Goal: Task Accomplishment & Management: Use online tool/utility

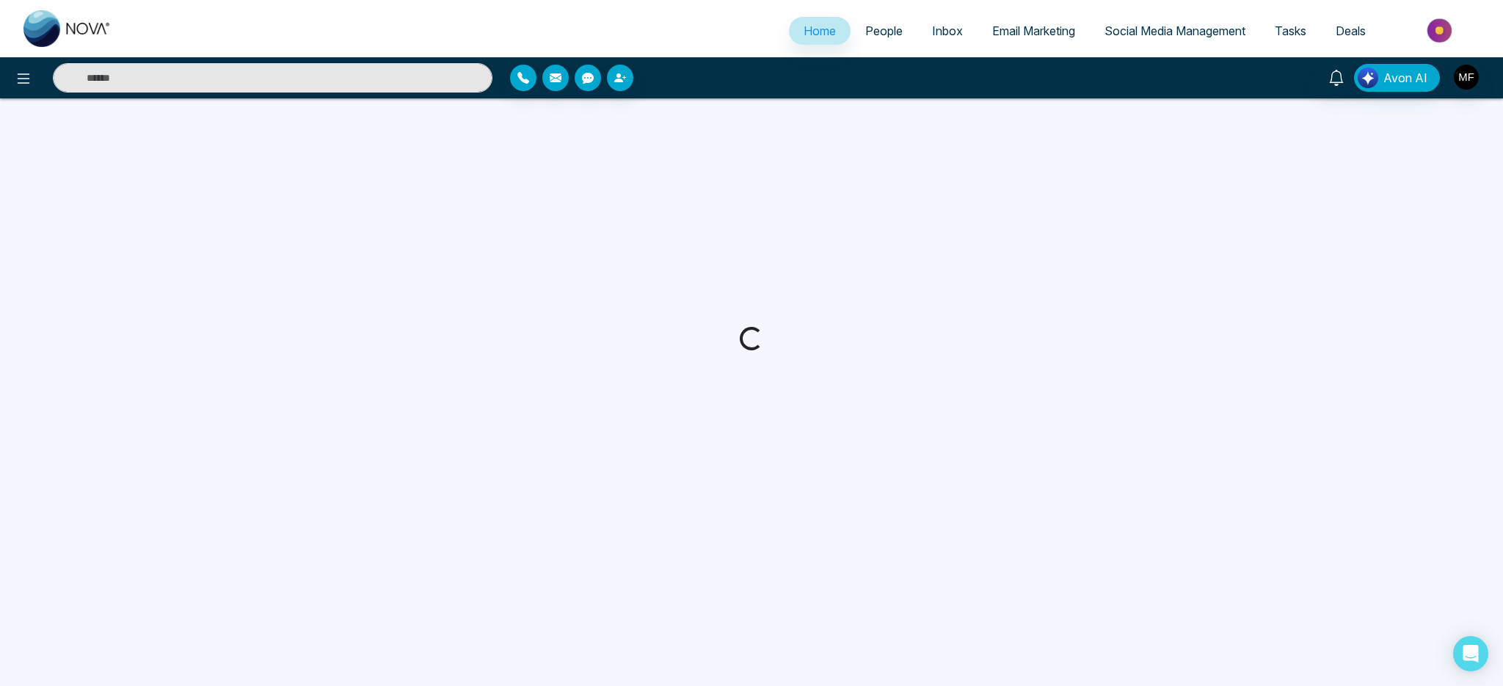
select select "*"
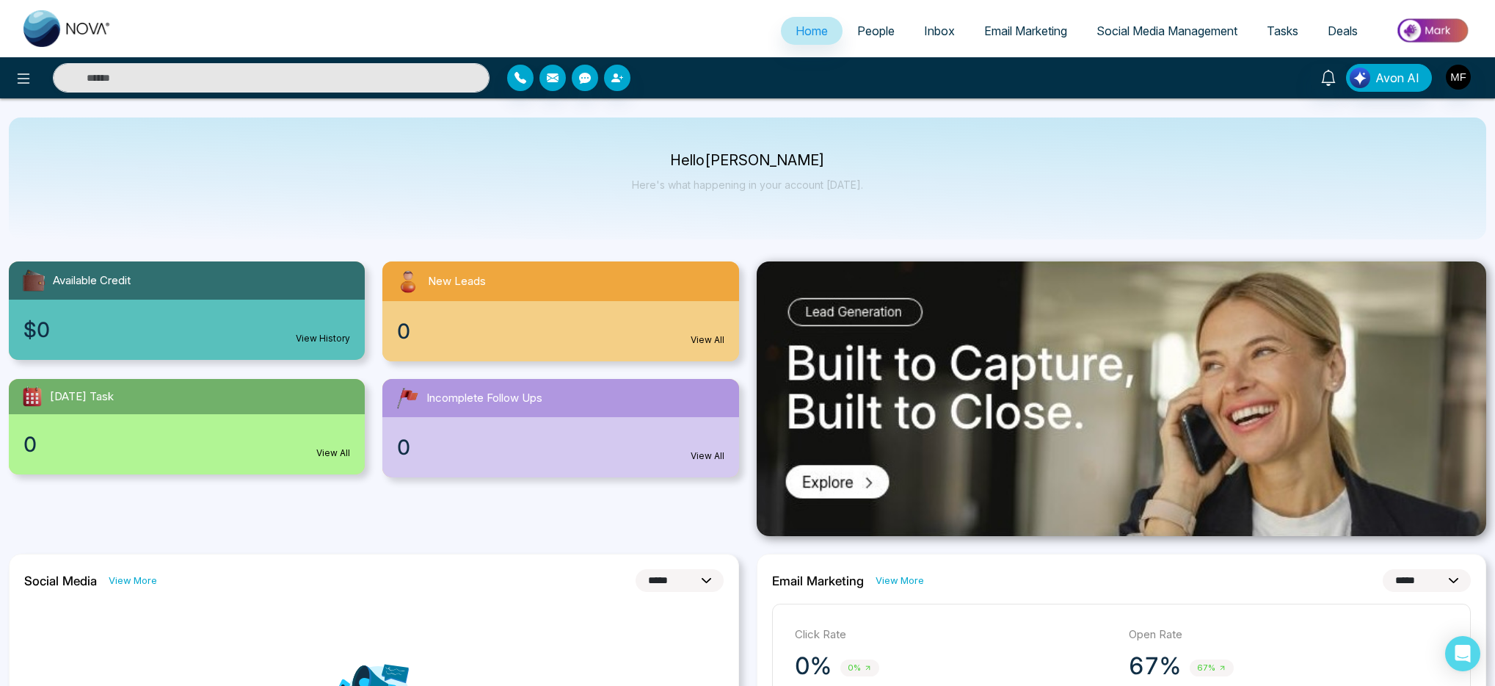
click at [1028, 36] on span "Email Marketing" at bounding box center [1025, 30] width 83 height 15
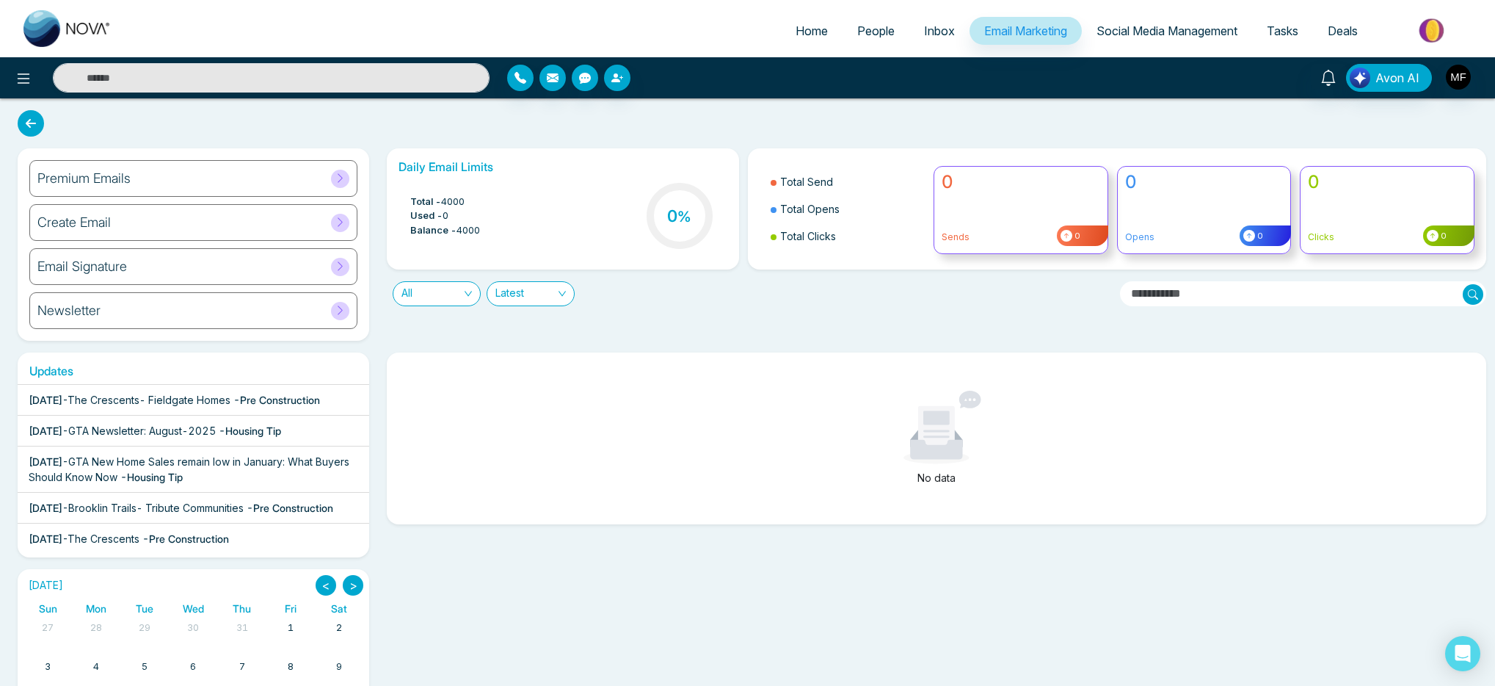
click at [204, 270] on div "Email Signature" at bounding box center [193, 266] width 328 height 37
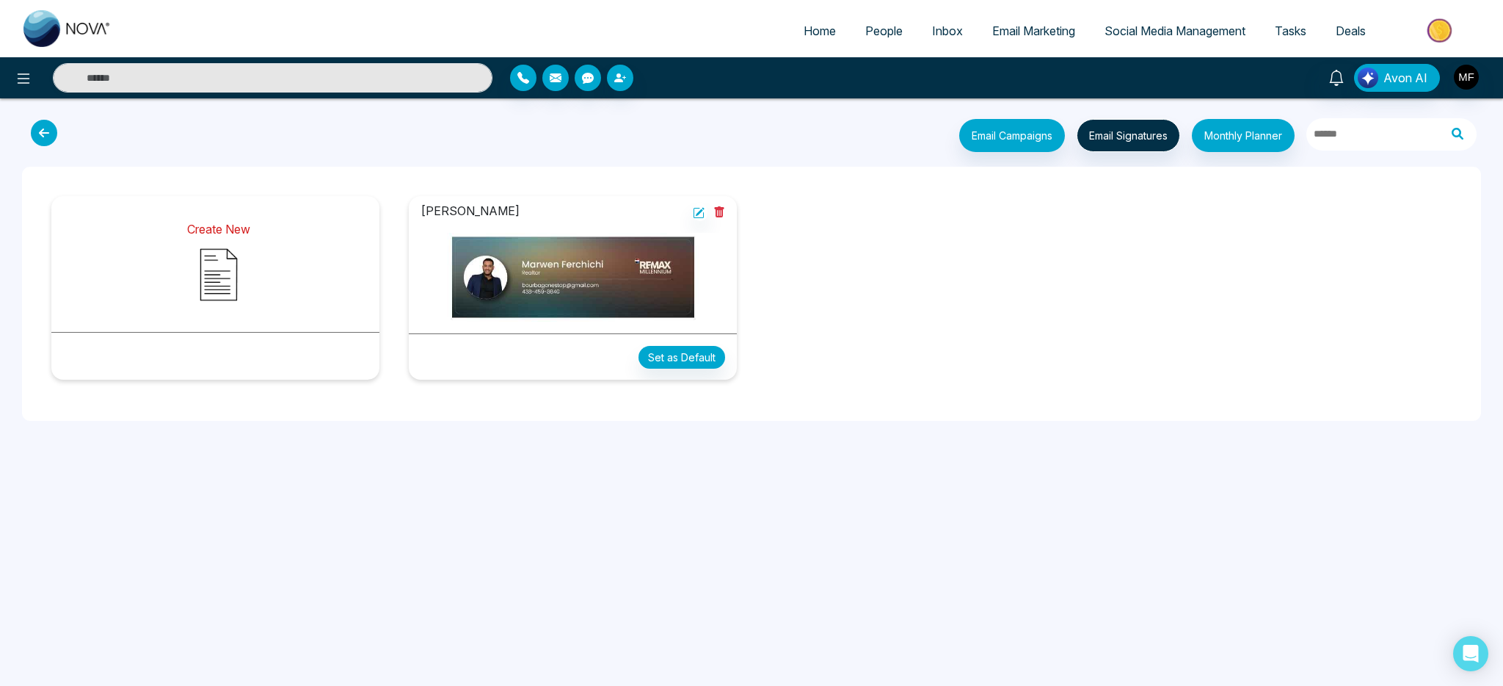
click at [231, 288] on img at bounding box center [218, 274] width 73 height 73
click at [545, 307] on img at bounding box center [573, 277] width 305 height 89
click at [534, 276] on img at bounding box center [573, 277] width 305 height 89
click at [631, 262] on img at bounding box center [573, 277] width 305 height 89
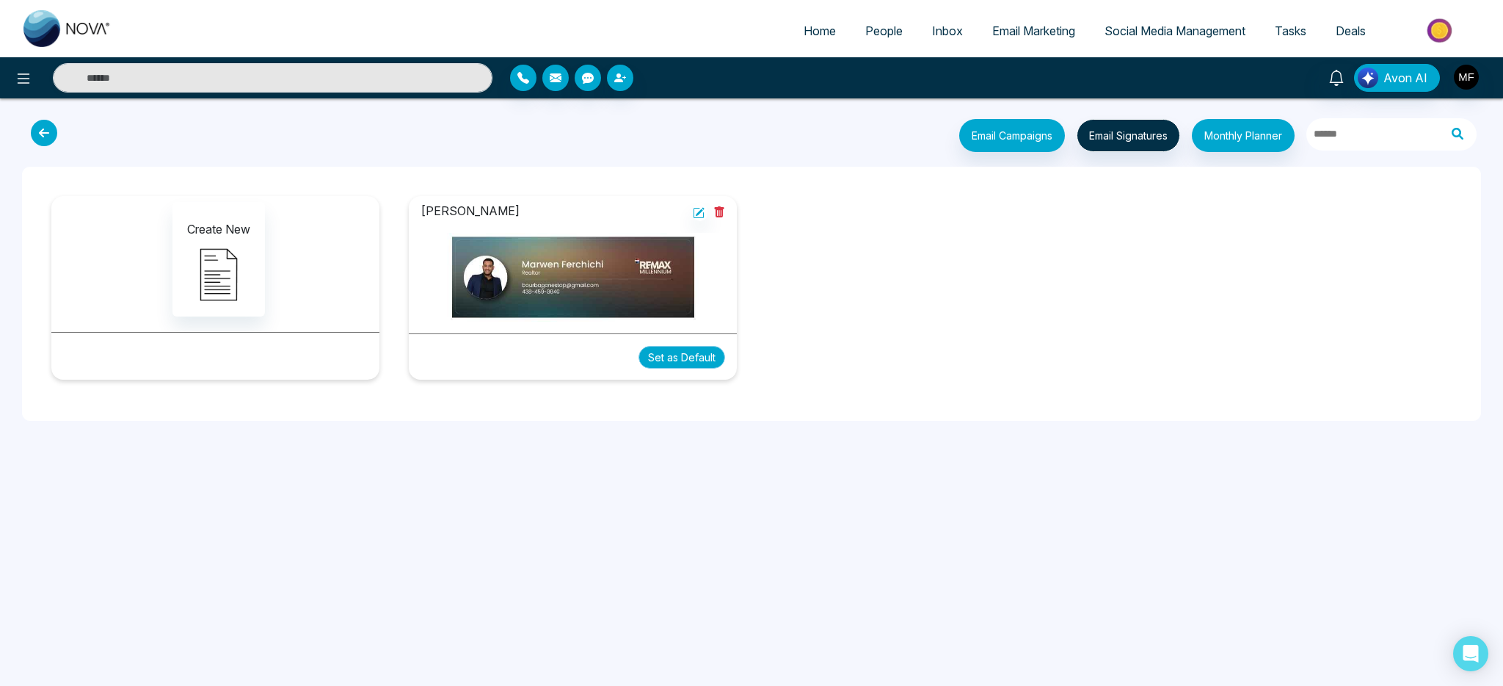
click at [680, 353] on button "Set as Default" at bounding box center [682, 357] width 87 height 23
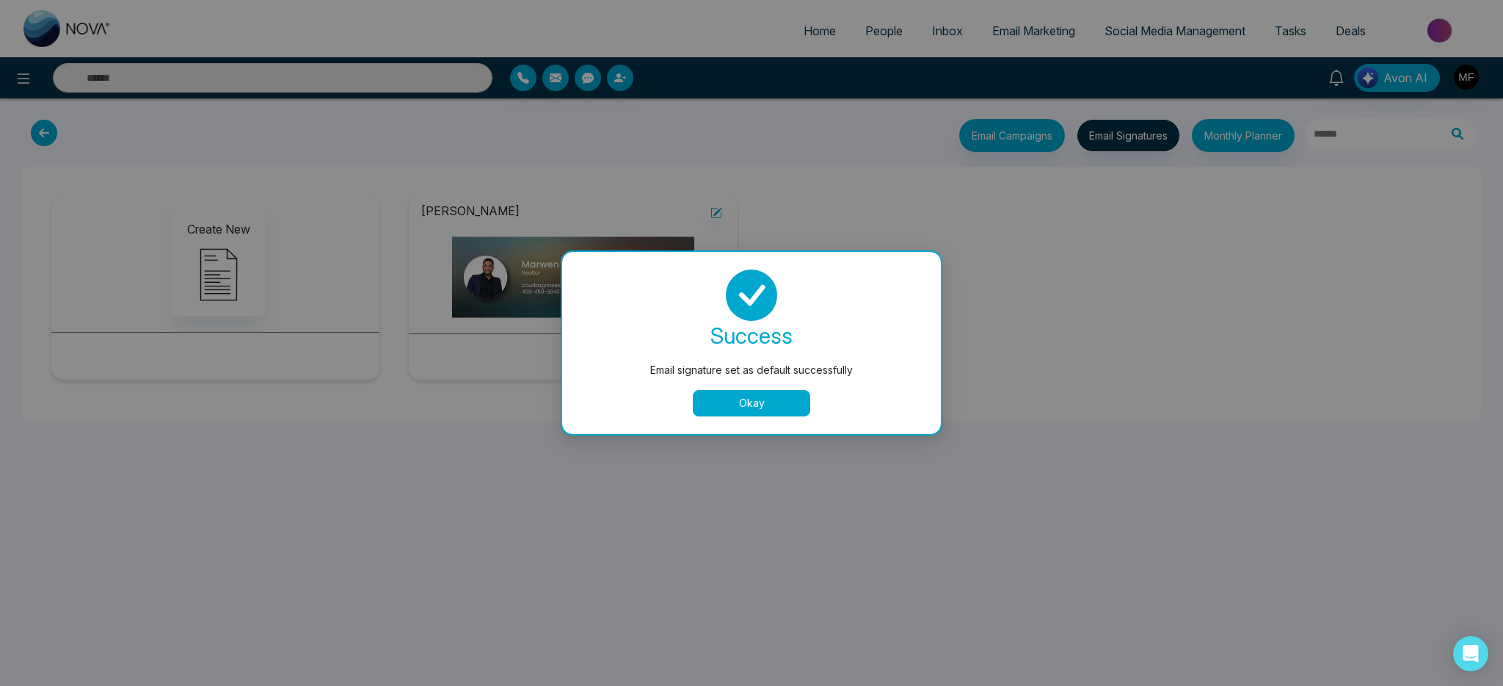
click at [772, 399] on button "Okay" at bounding box center [751, 403] width 117 height 26
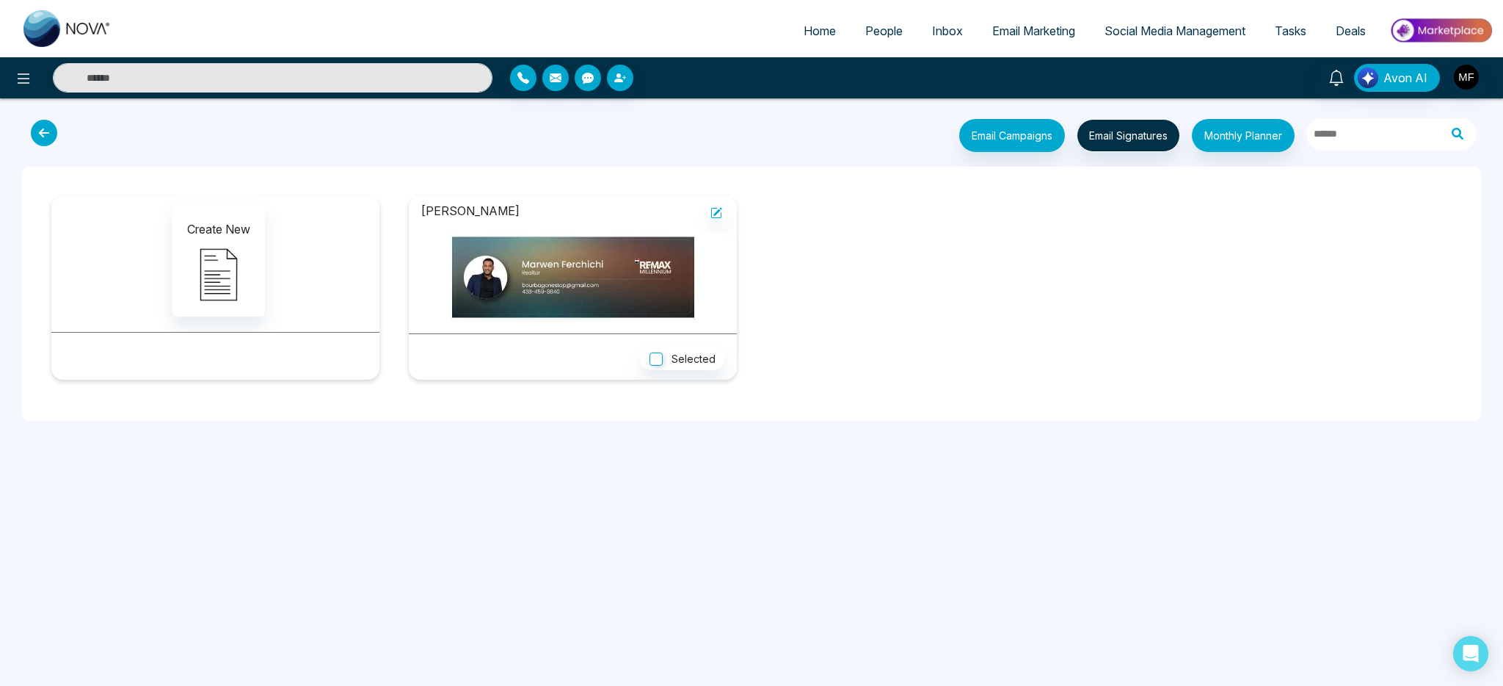
click at [602, 278] on img at bounding box center [573, 277] width 305 height 89
click at [717, 216] on icon at bounding box center [717, 213] width 12 height 12
click at [496, 281] on img at bounding box center [573, 277] width 305 height 89
click at [613, 319] on img at bounding box center [573, 277] width 305 height 89
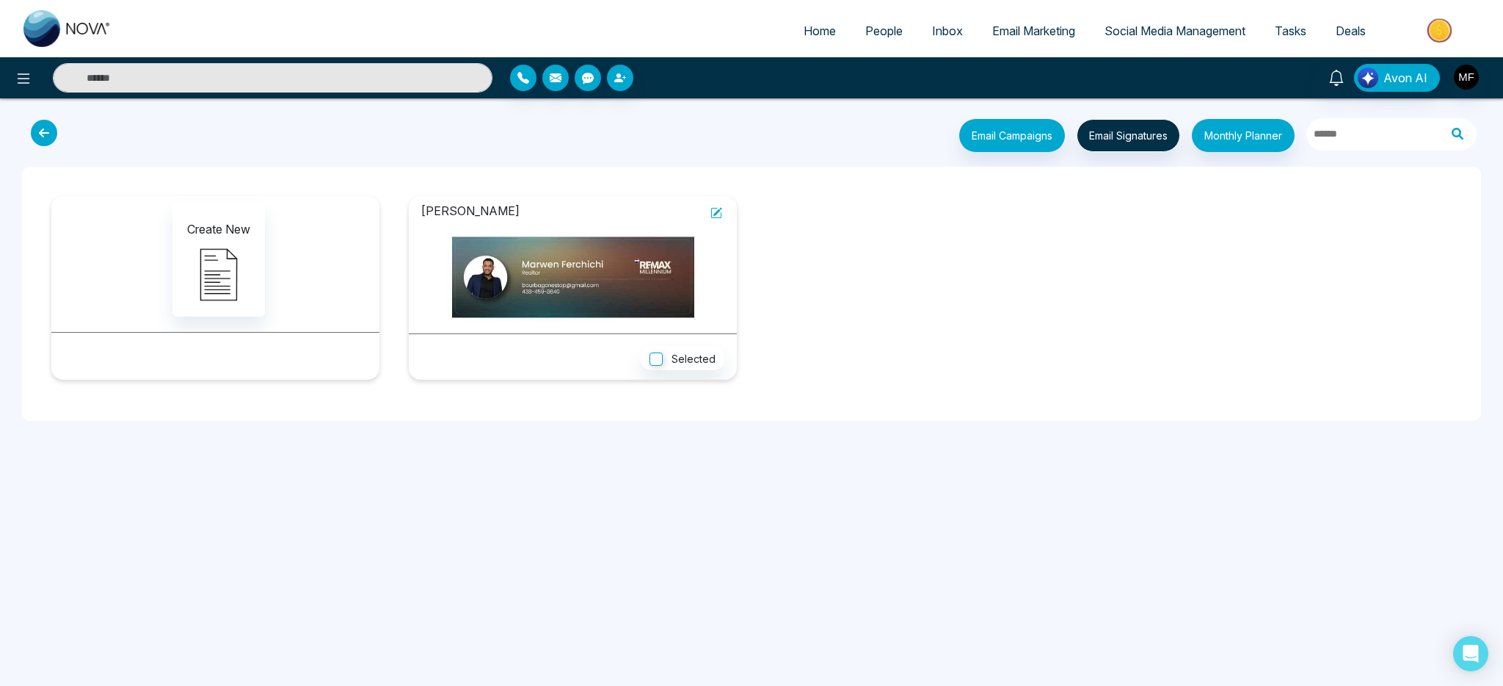
click at [720, 211] on icon at bounding box center [717, 213] width 12 height 12
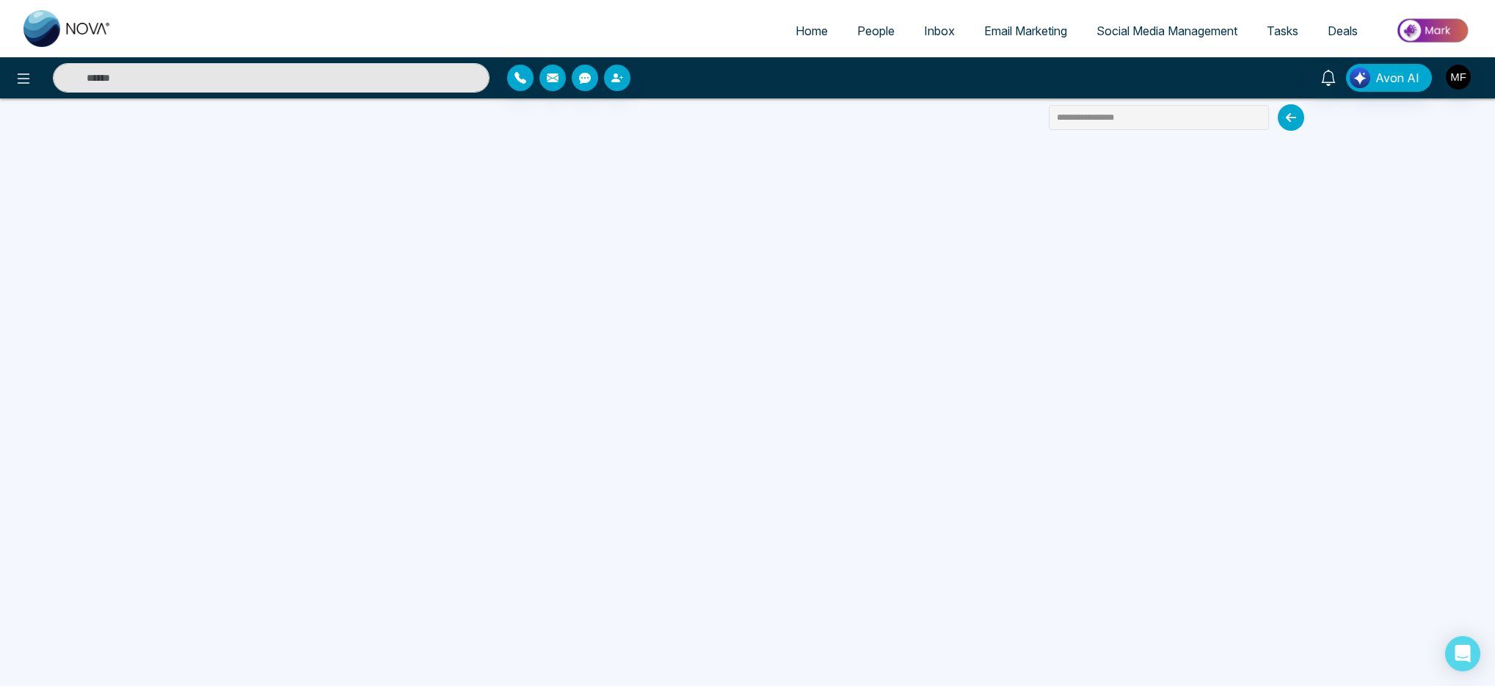
click at [978, 128] on div "**********" at bounding box center [747, 343] width 1495 height 686
click at [76, 36] on img at bounding box center [67, 28] width 88 height 37
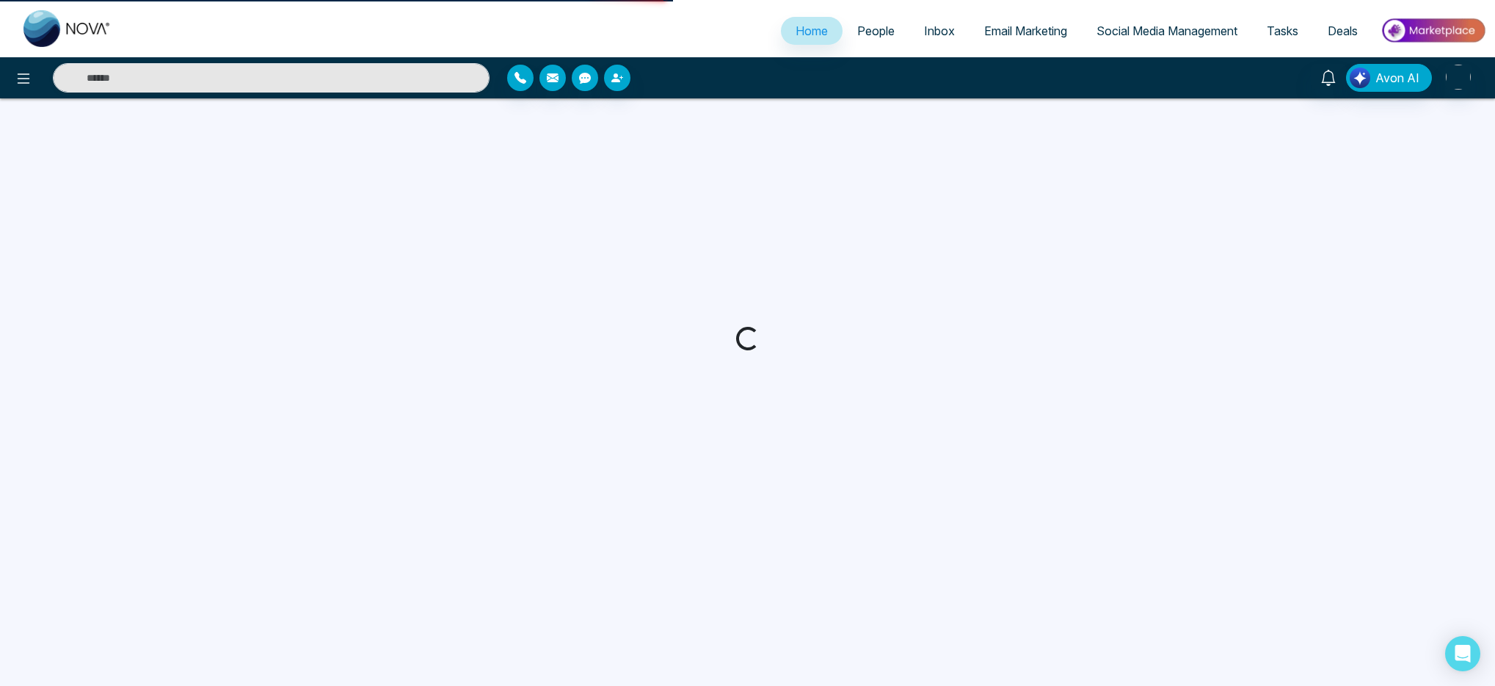
select select "*"
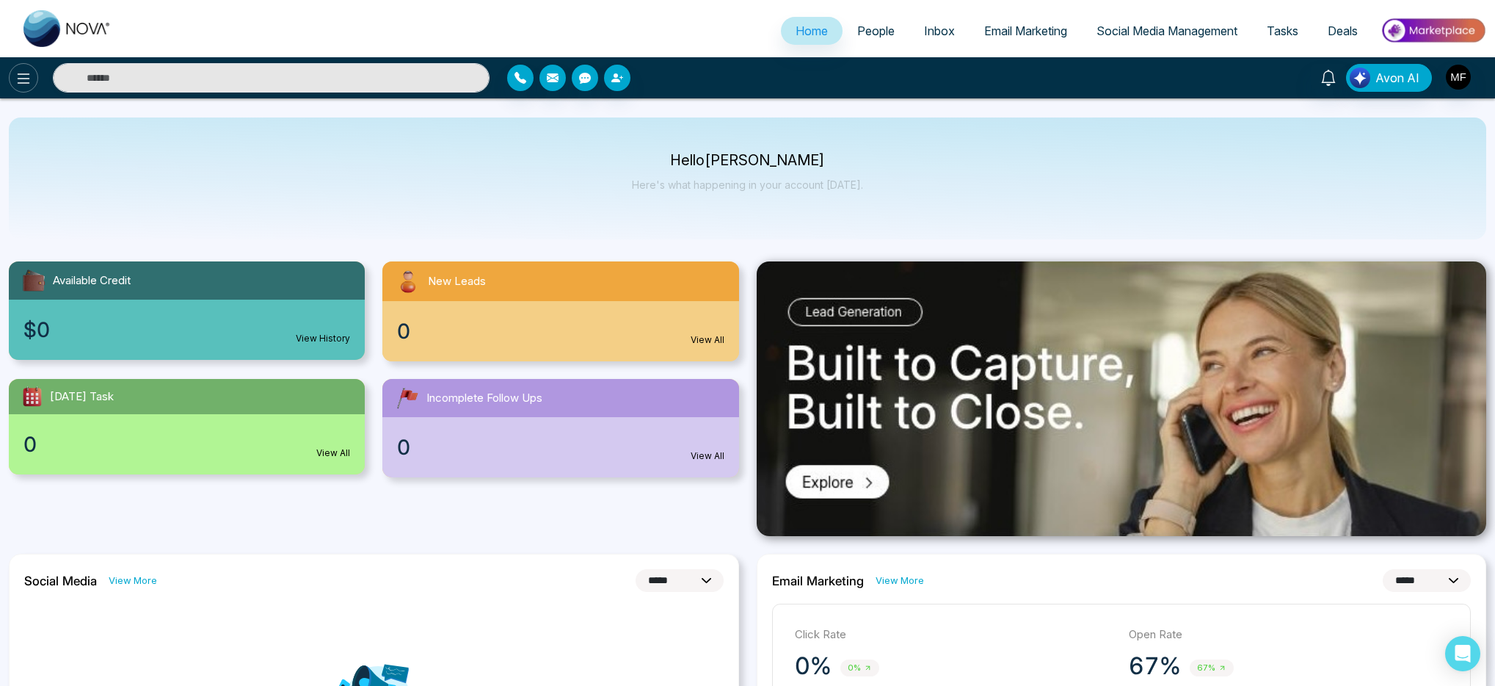
click at [15, 87] on button at bounding box center [23, 77] width 29 height 29
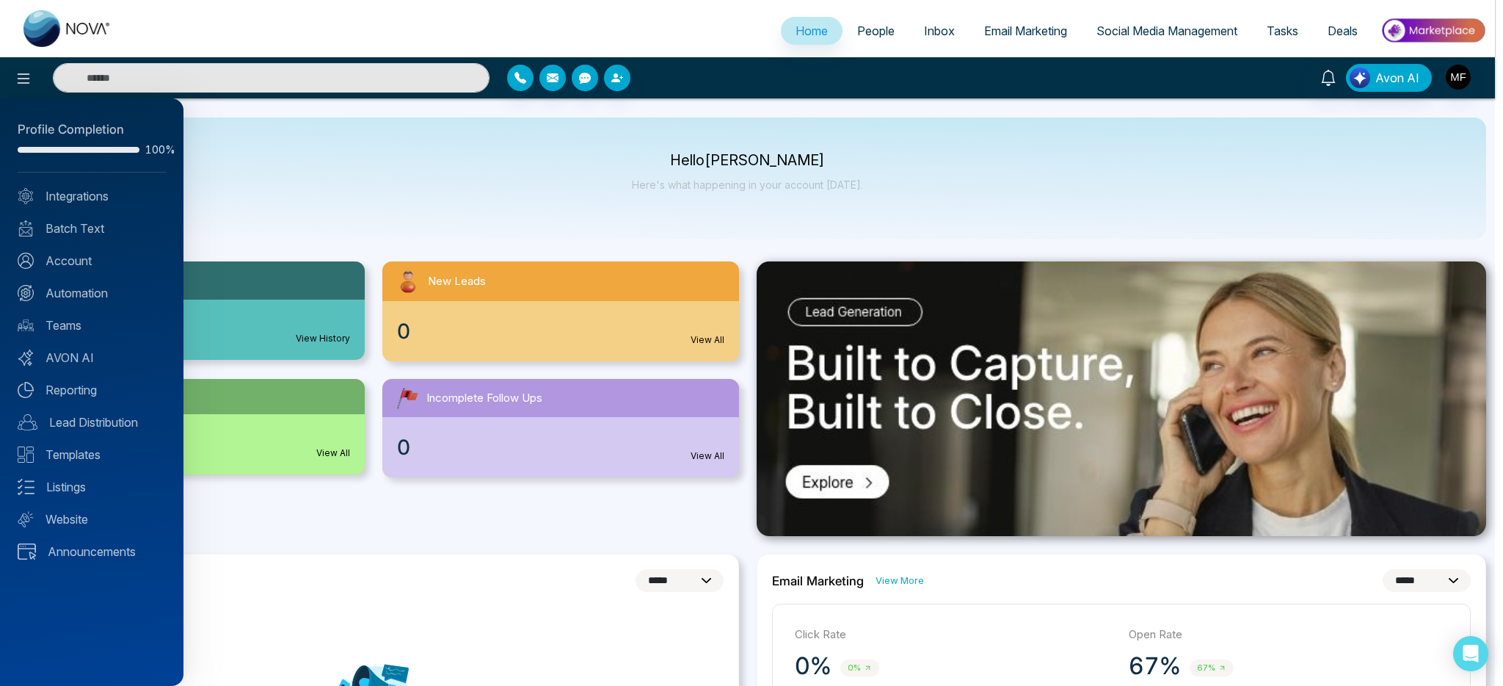
click at [1183, 24] on div at bounding box center [751, 343] width 1503 height 686
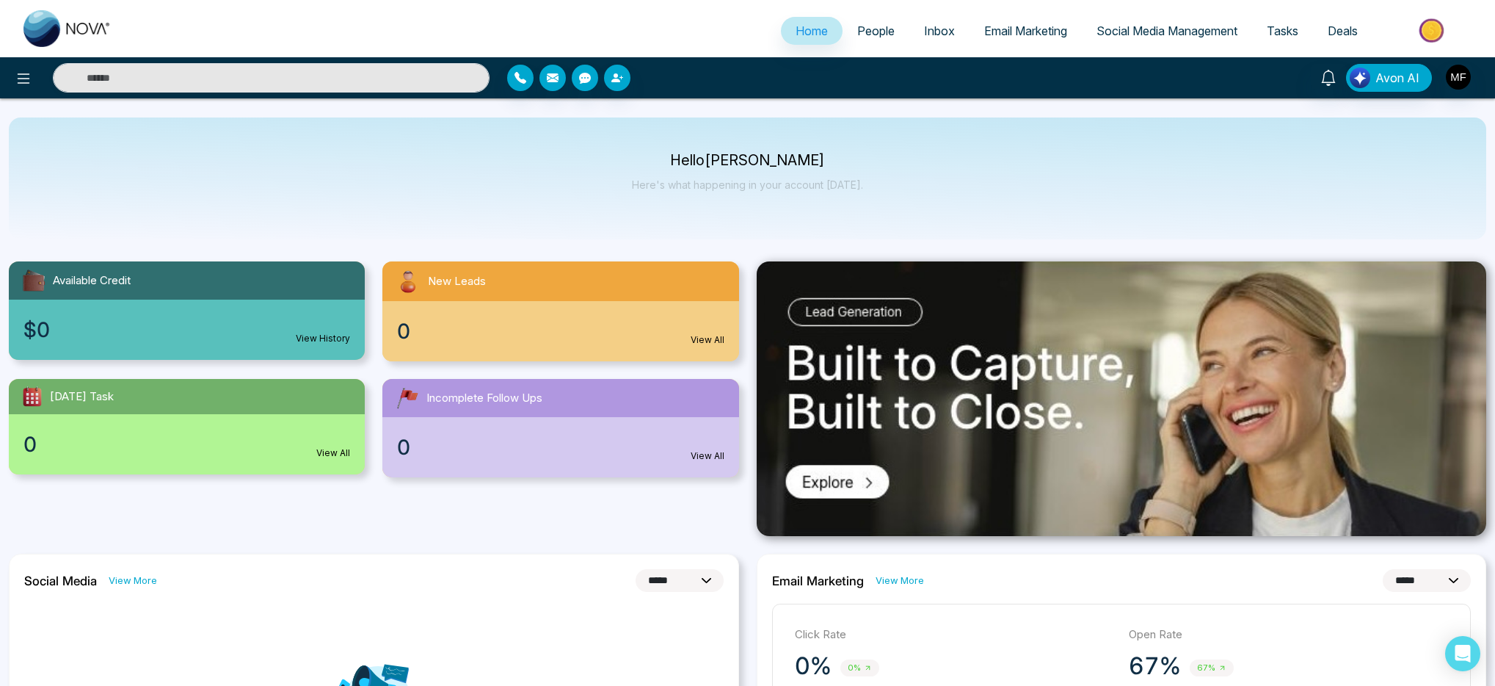
click at [1180, 31] on span "Social Media Management" at bounding box center [1167, 30] width 141 height 15
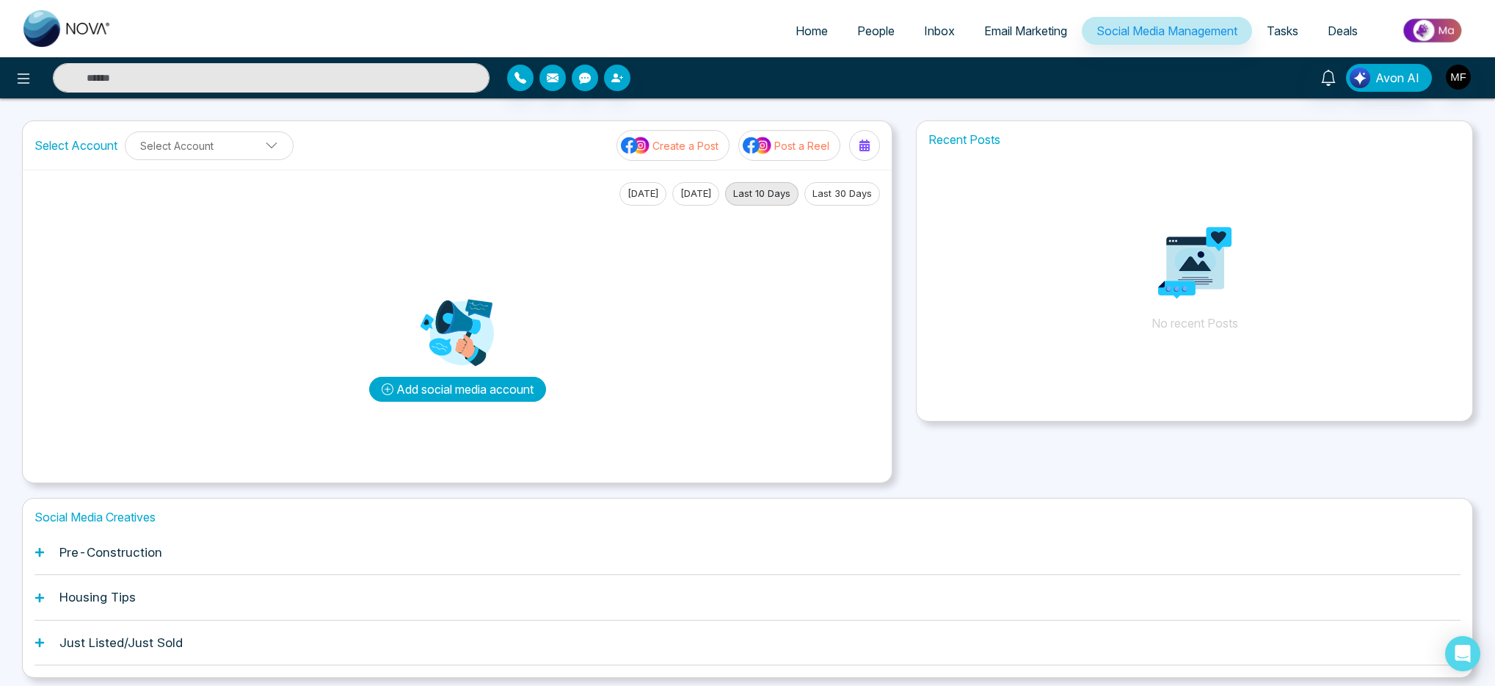
click at [455, 393] on button "Add social media account" at bounding box center [457, 389] width 177 height 25
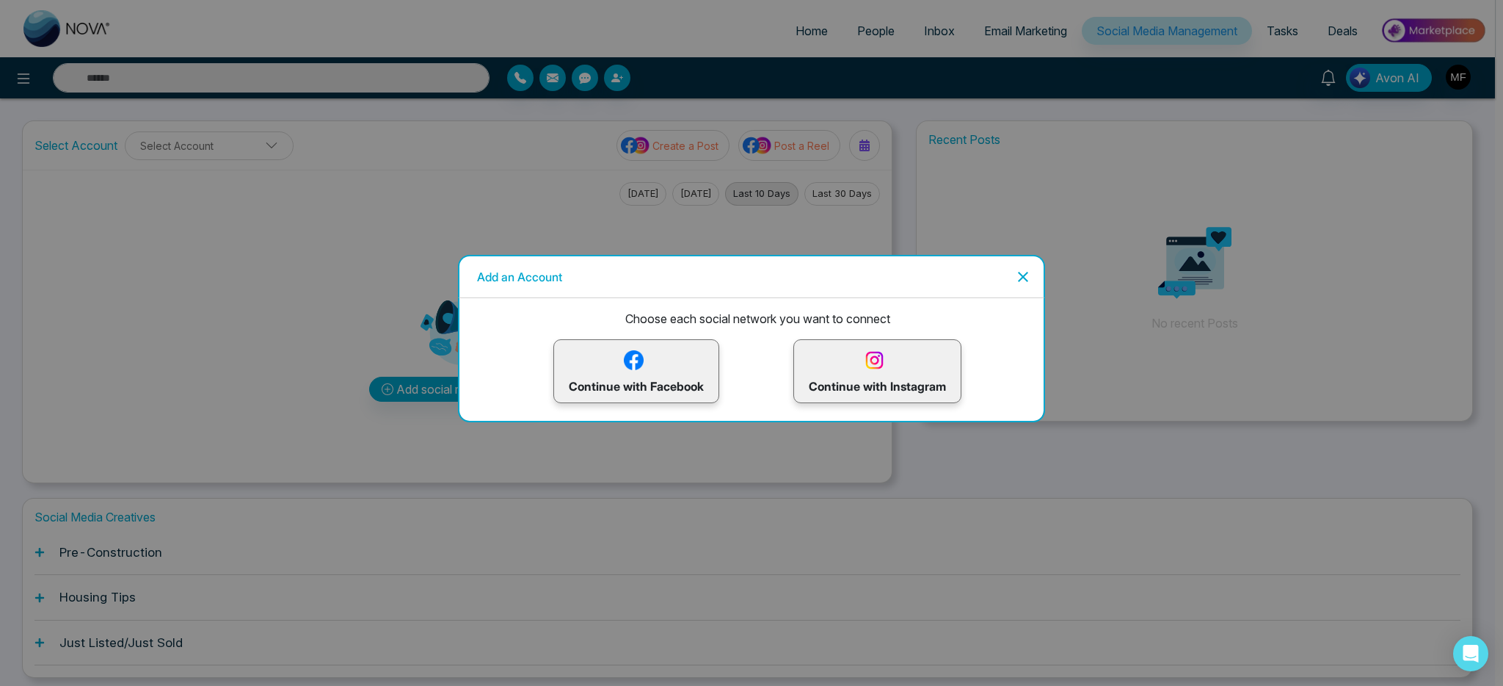
click at [638, 382] on p "Continue with Facebook" at bounding box center [636, 371] width 135 height 48
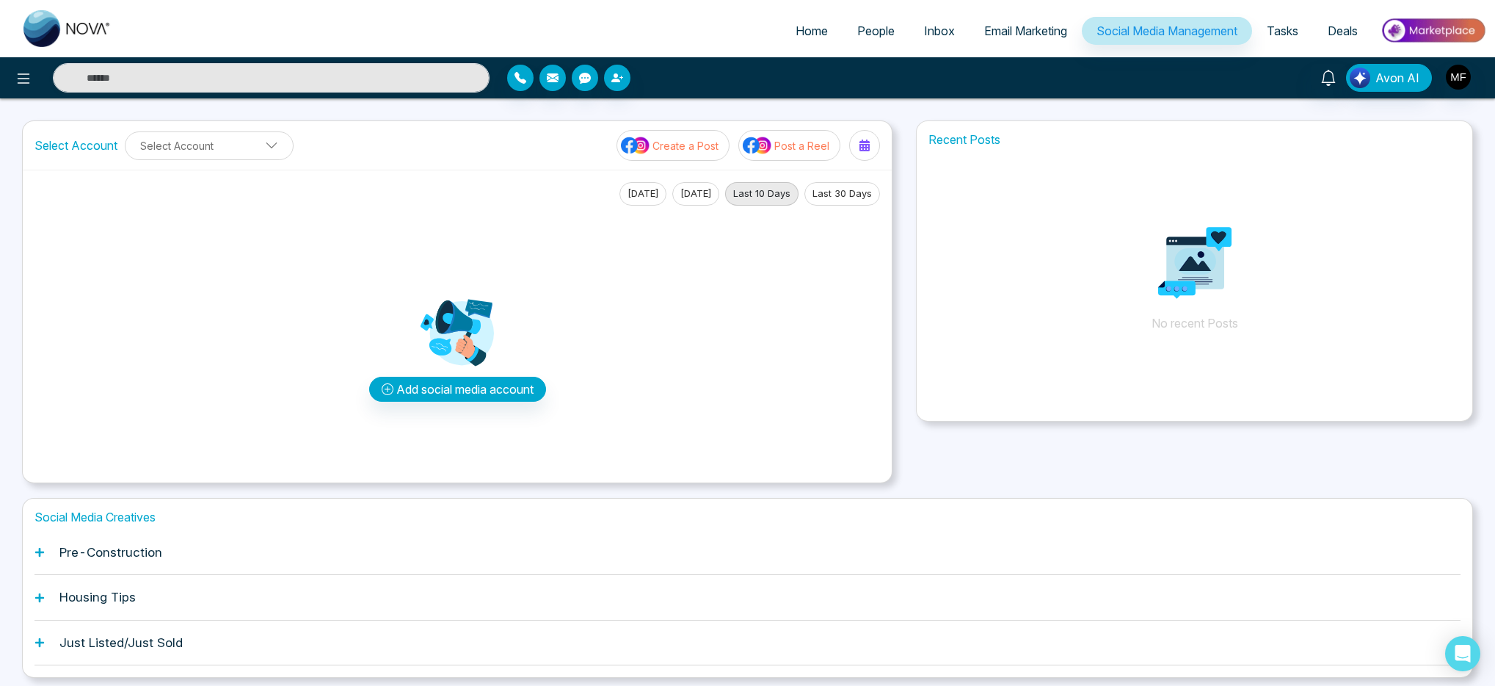
click at [901, 302] on div "Select Account Select Account Create a Post Post a Reel [DATE] [DATE] Last 10 D…" at bounding box center [747, 301] width 1451 height 363
click at [682, 148] on p "Create a Post" at bounding box center [686, 145] width 66 height 15
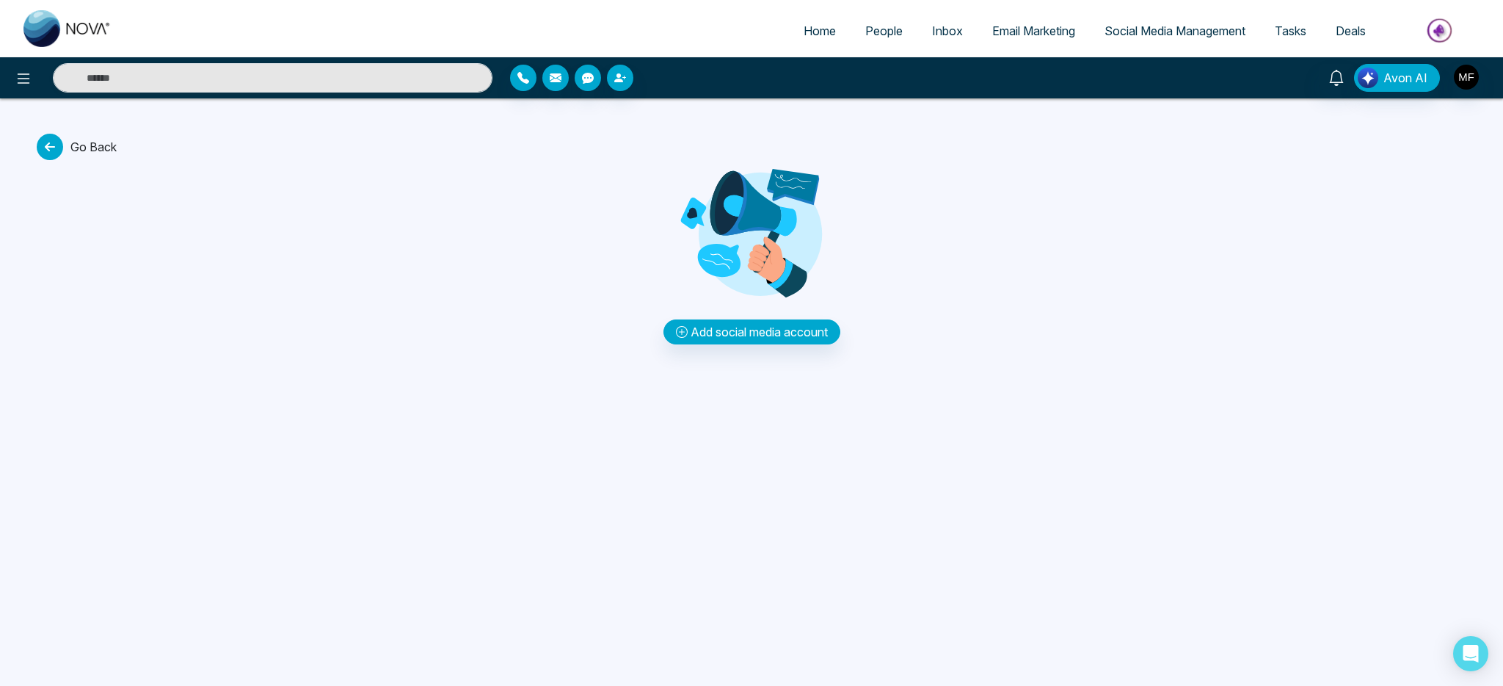
click at [50, 150] on icon at bounding box center [50, 147] width 26 height 26
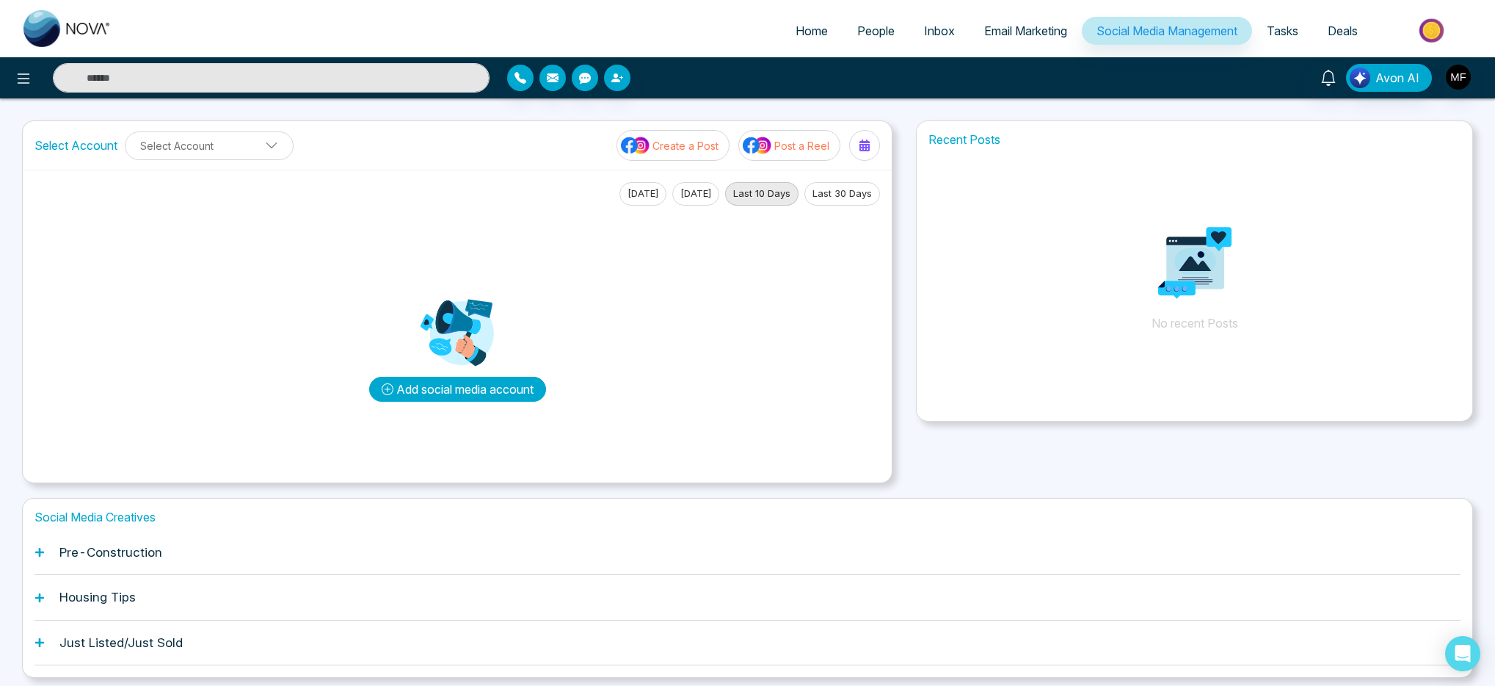
click at [482, 396] on button "Add social media account" at bounding box center [457, 389] width 177 height 25
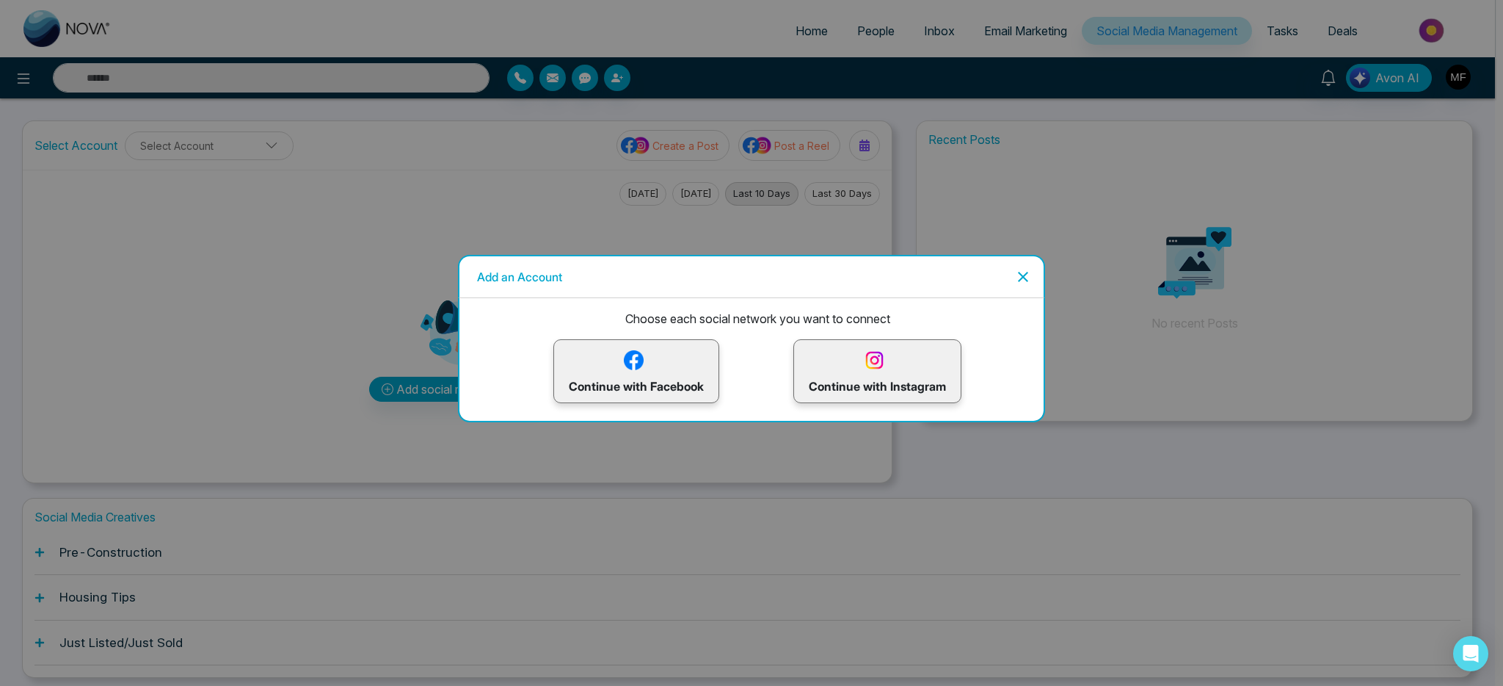
click at [675, 372] on p "Continue with Facebook" at bounding box center [636, 371] width 135 height 48
click at [653, 372] on p "Continue with Facebook" at bounding box center [636, 371] width 135 height 48
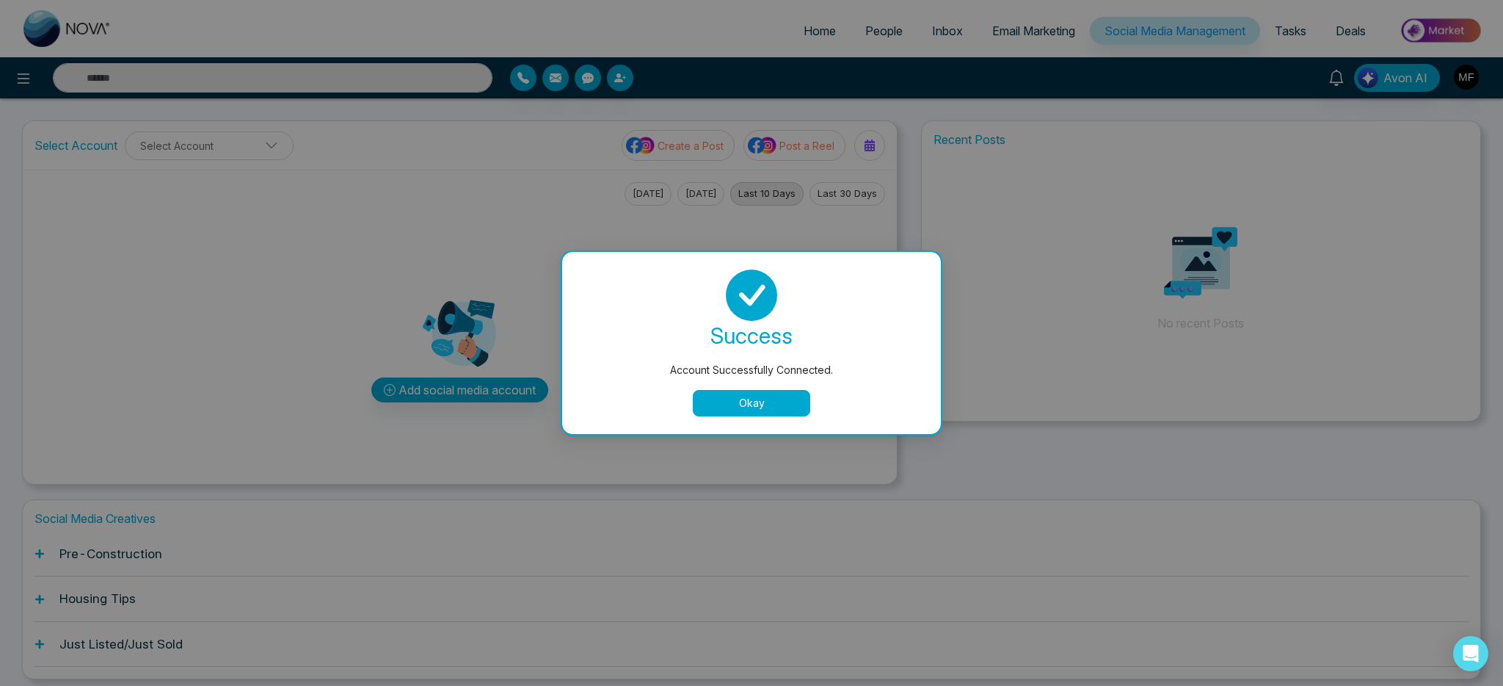
click at [773, 411] on button "Okay" at bounding box center [751, 403] width 117 height 26
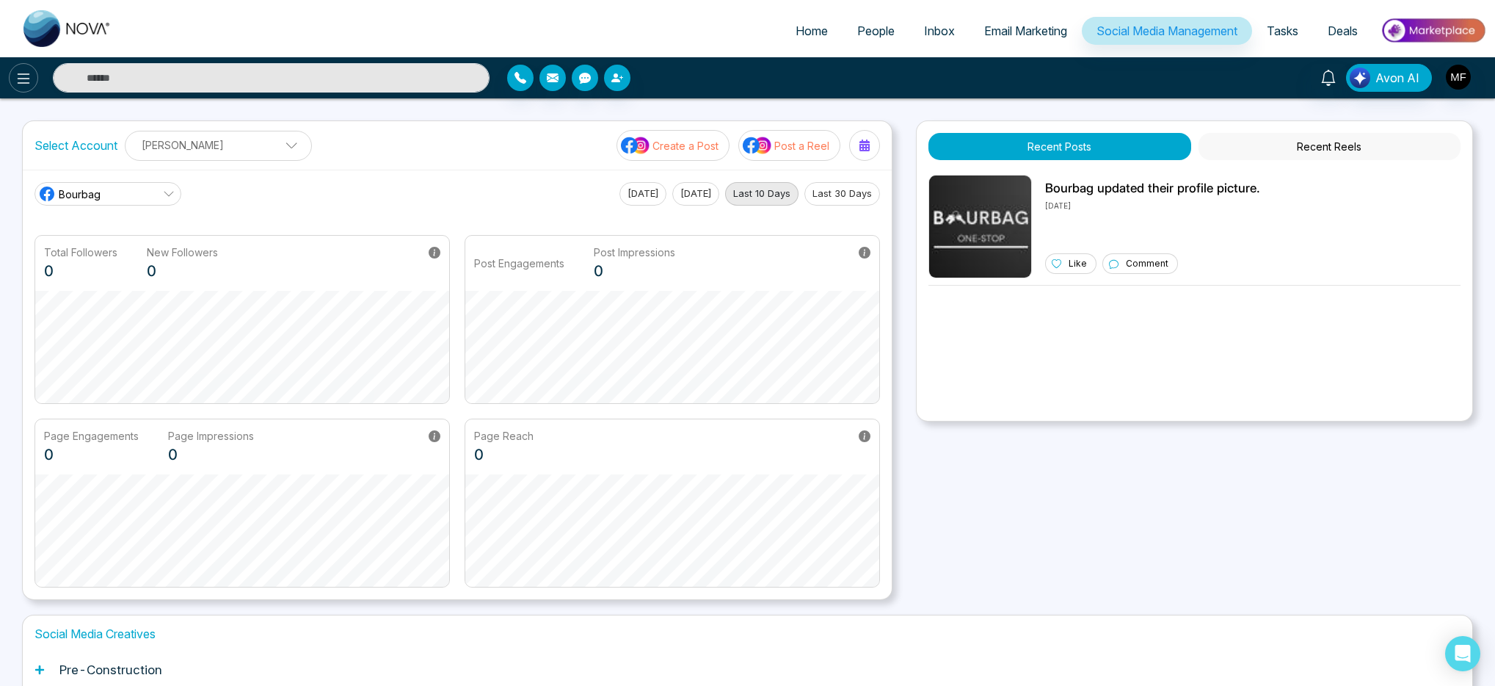
click at [24, 79] on icon at bounding box center [24, 79] width 18 height 18
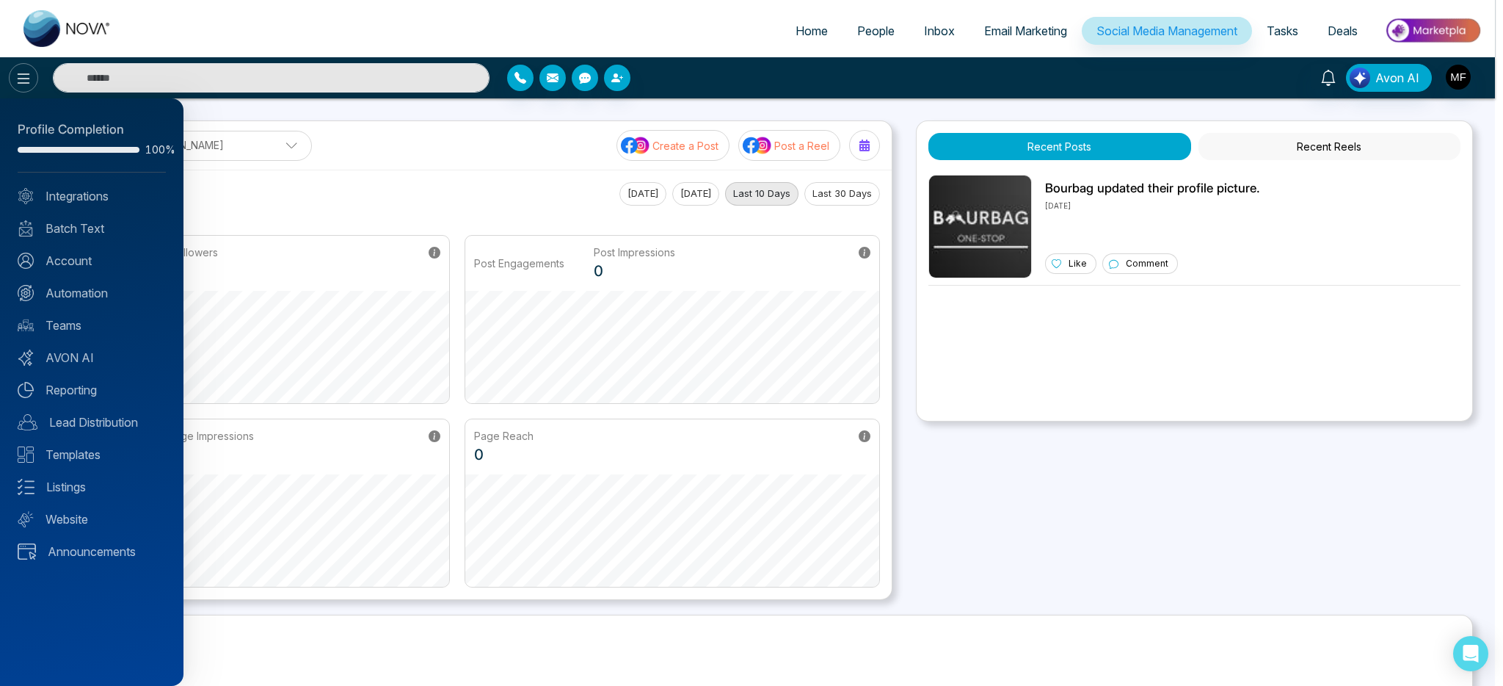
click at [24, 79] on div at bounding box center [751, 343] width 1503 height 686
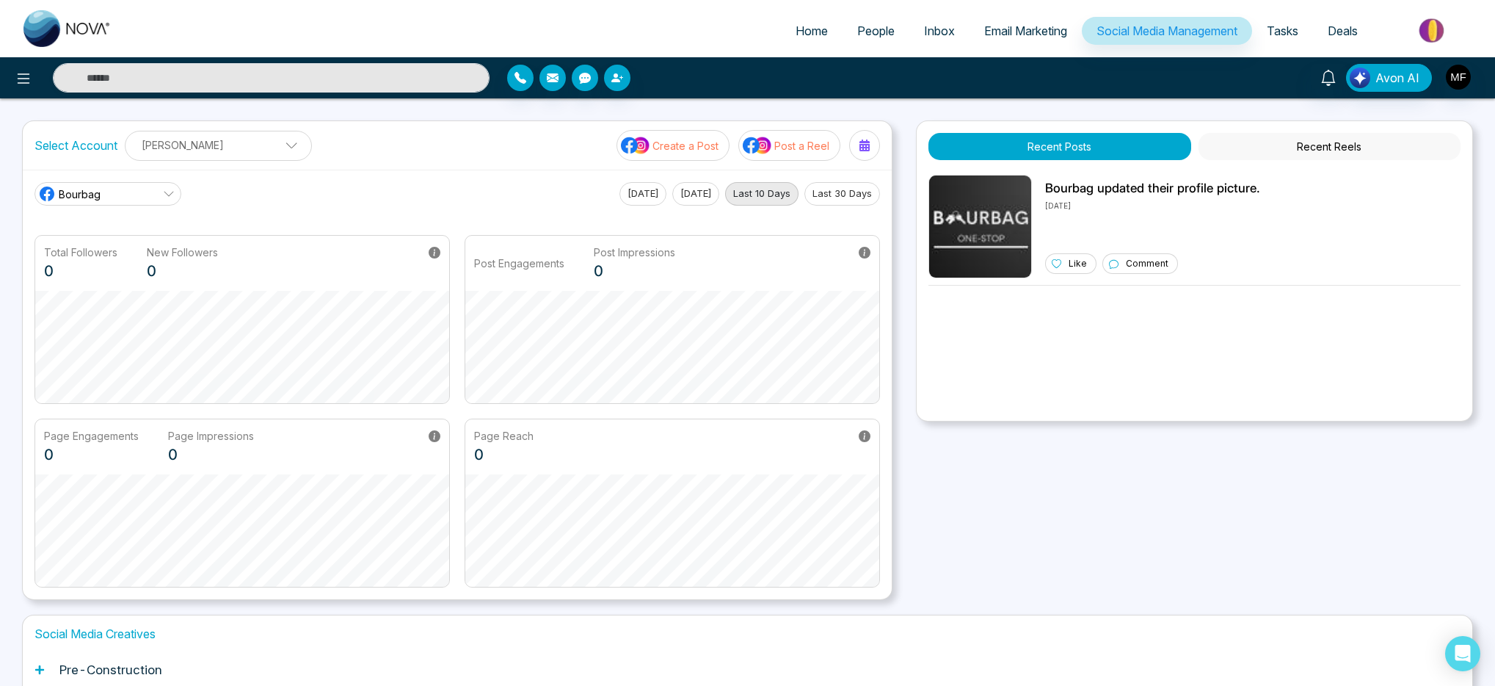
click at [135, 193] on link "Bourbag" at bounding box center [108, 193] width 147 height 23
click at [257, 158] on ul "[PERSON_NAME] Add Social Accounts" at bounding box center [218, 157] width 168 height 1
click at [261, 148] on p "[PERSON_NAME]" at bounding box center [209, 146] width 150 height 24
click at [261, 148] on p "[PERSON_NAME]" at bounding box center [218, 145] width 168 height 24
click at [1329, 76] on icon at bounding box center [1329, 78] width 16 height 16
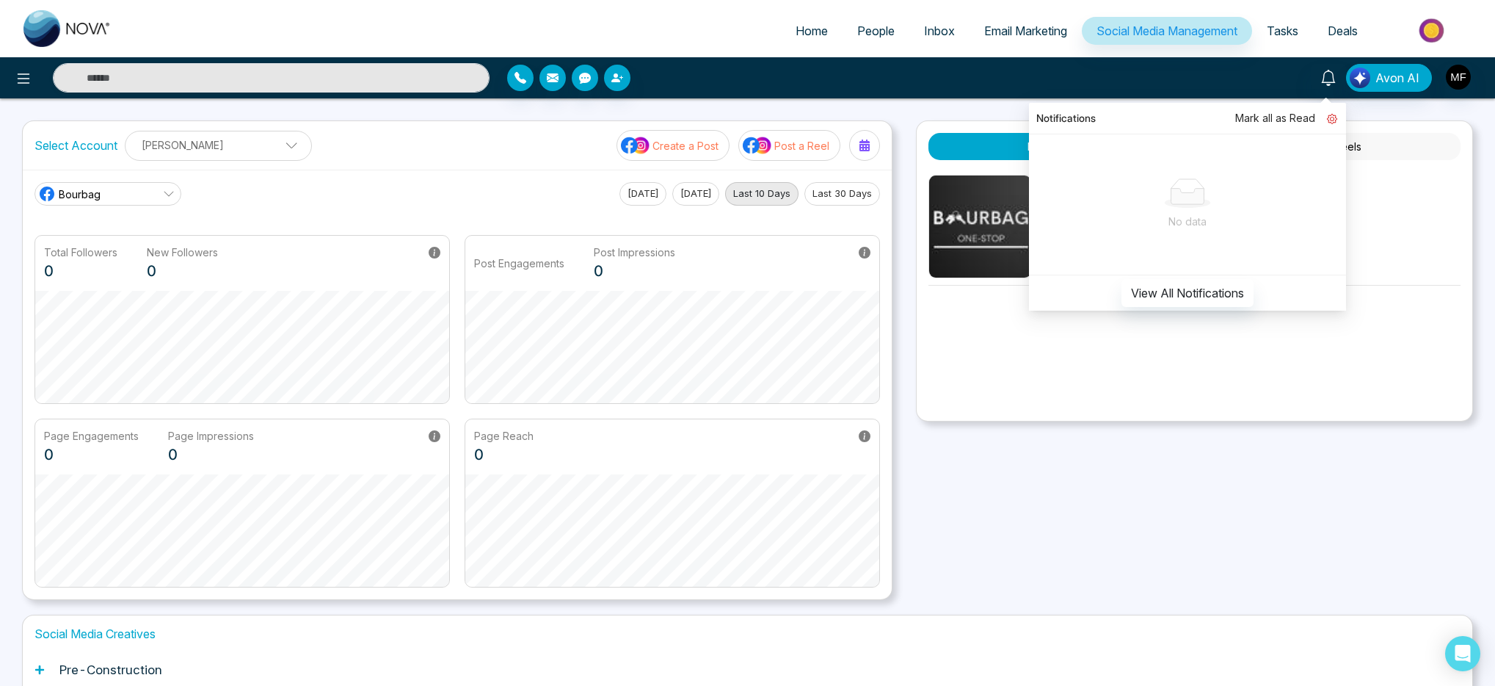
click at [1336, 121] on icon at bounding box center [1332, 119] width 10 height 10
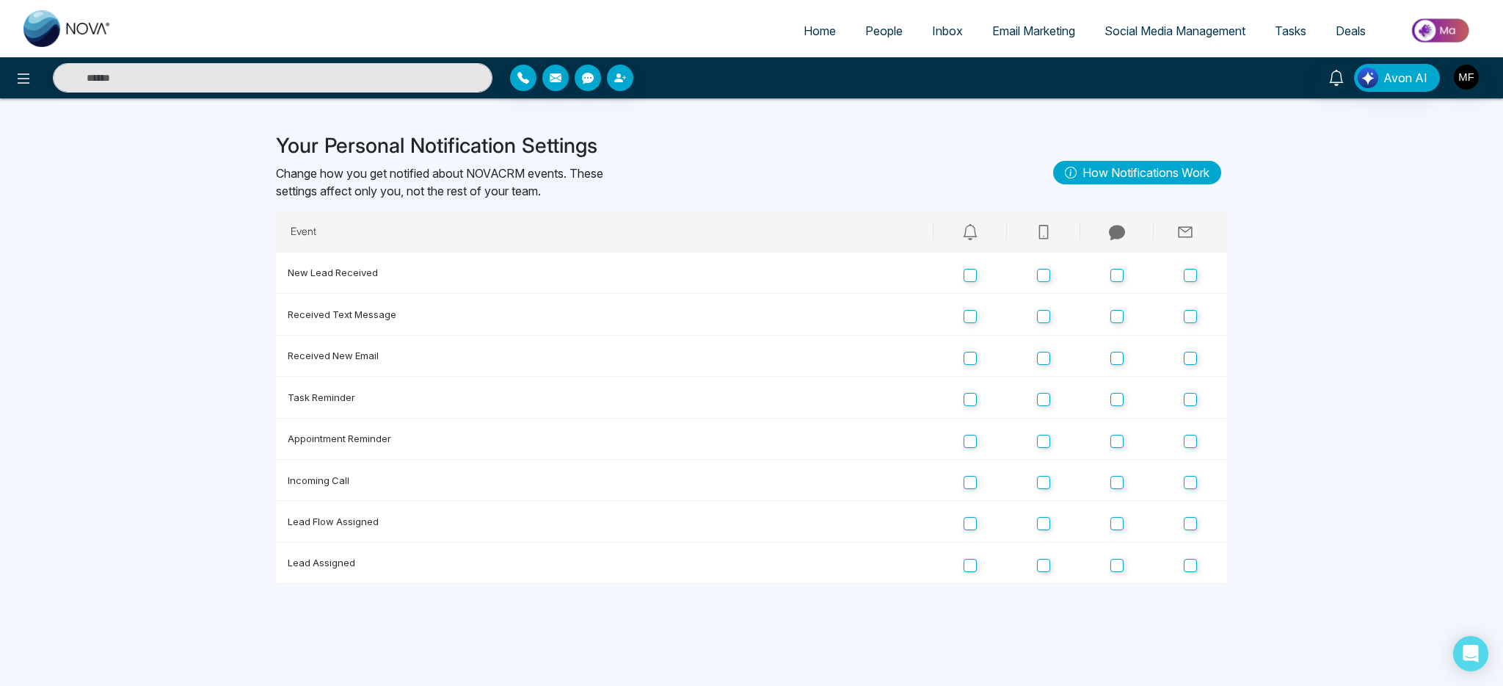
click at [48, 32] on img at bounding box center [67, 28] width 88 height 37
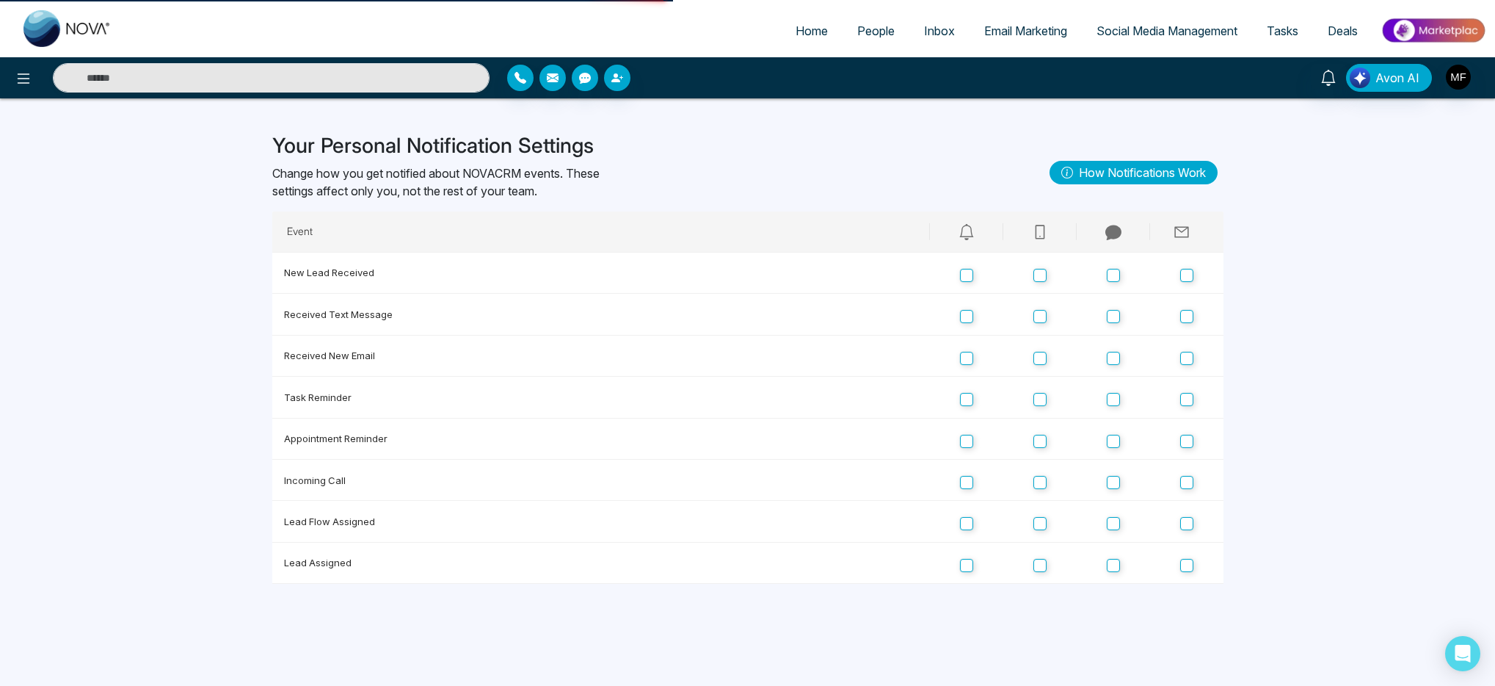
select select "*"
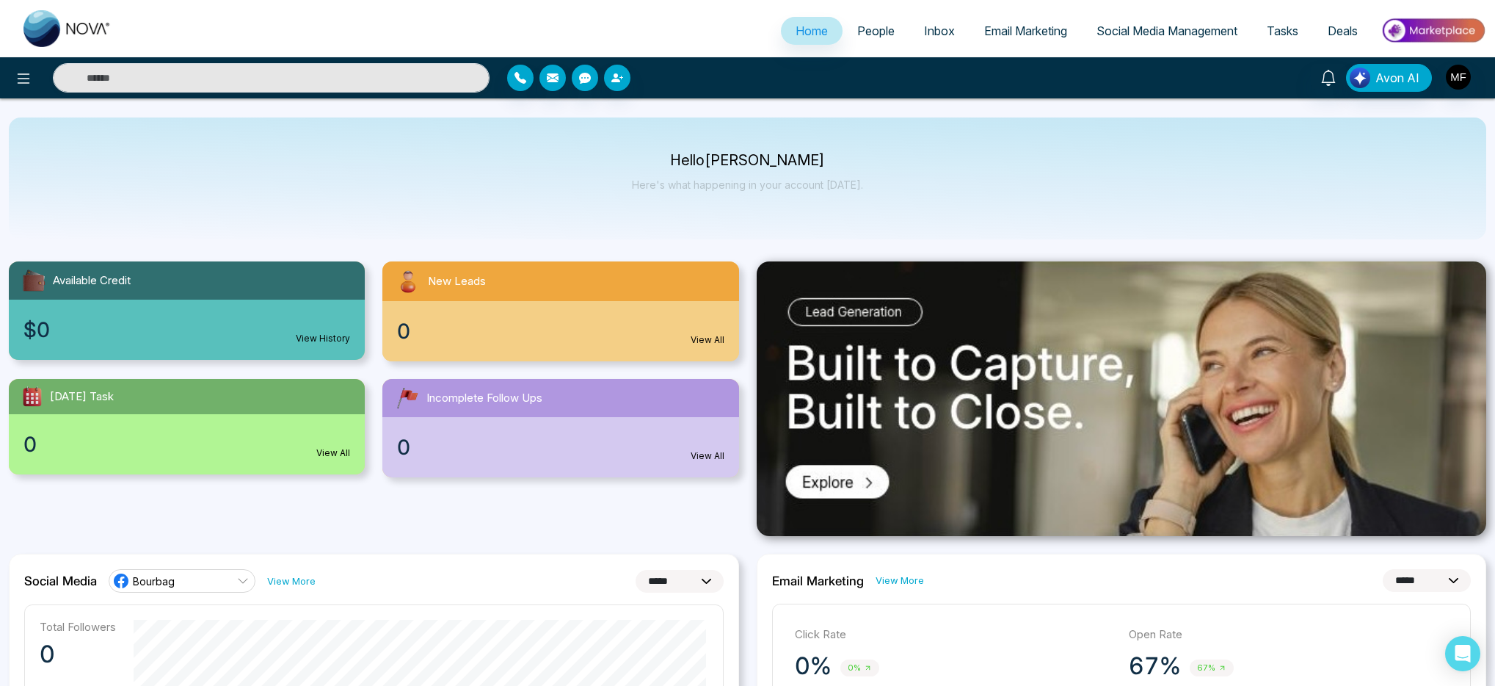
click at [876, 29] on span "People" at bounding box center [875, 30] width 37 height 15
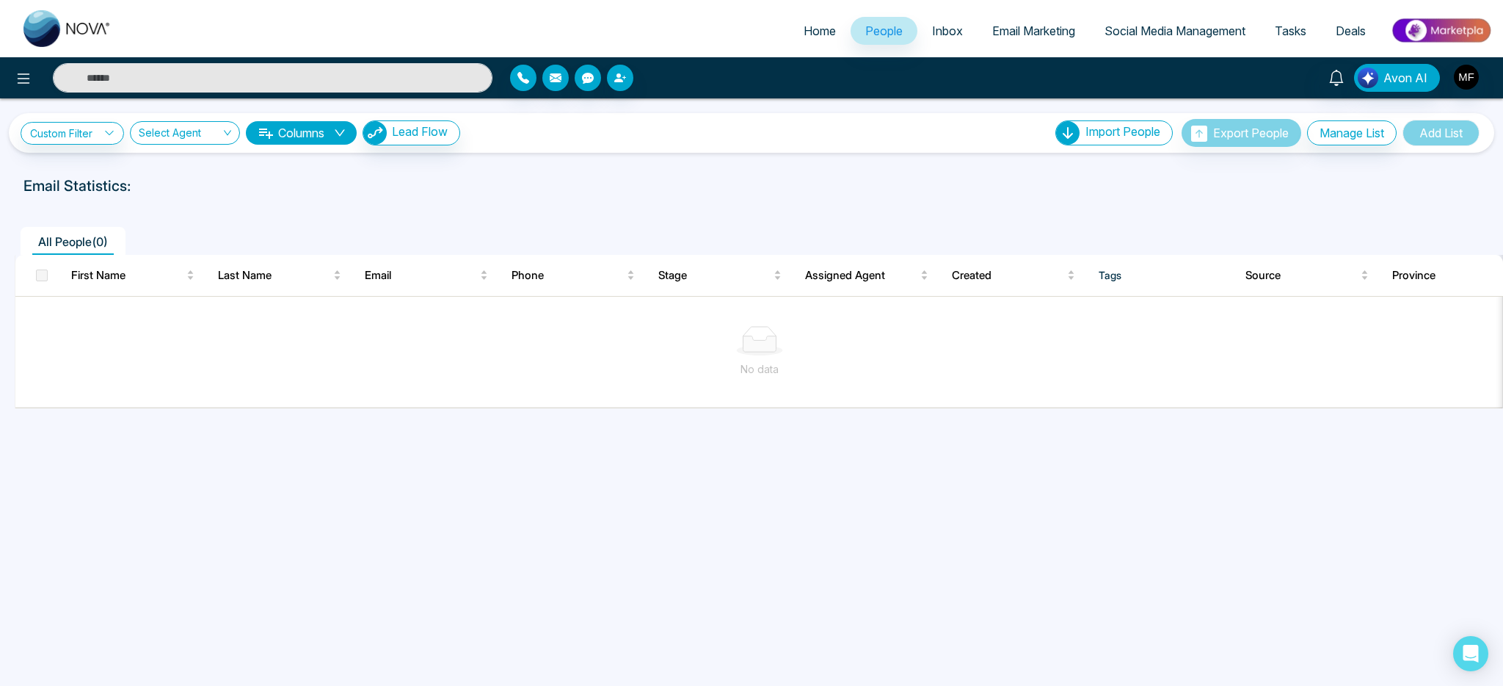
click at [954, 31] on link "Inbox" at bounding box center [948, 31] width 60 height 28
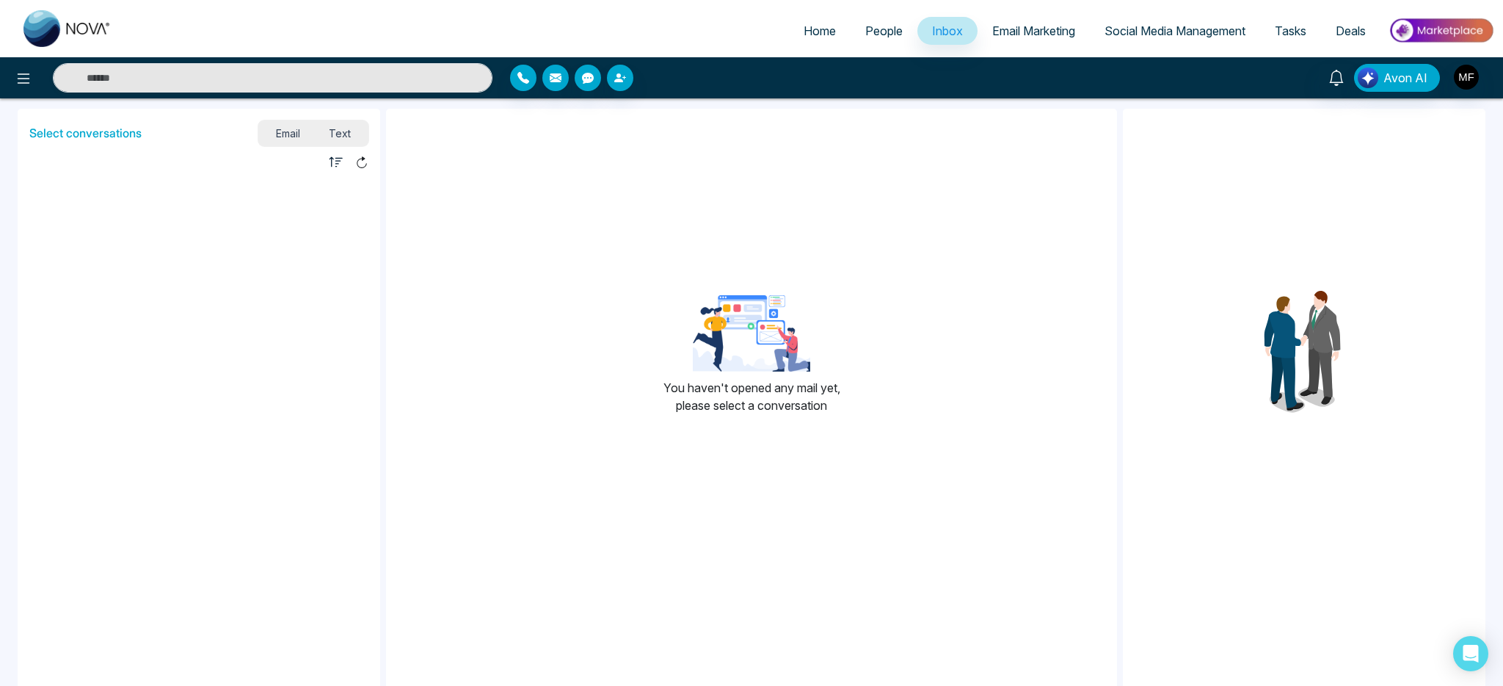
click at [1030, 33] on span "Email Marketing" at bounding box center [1033, 30] width 83 height 15
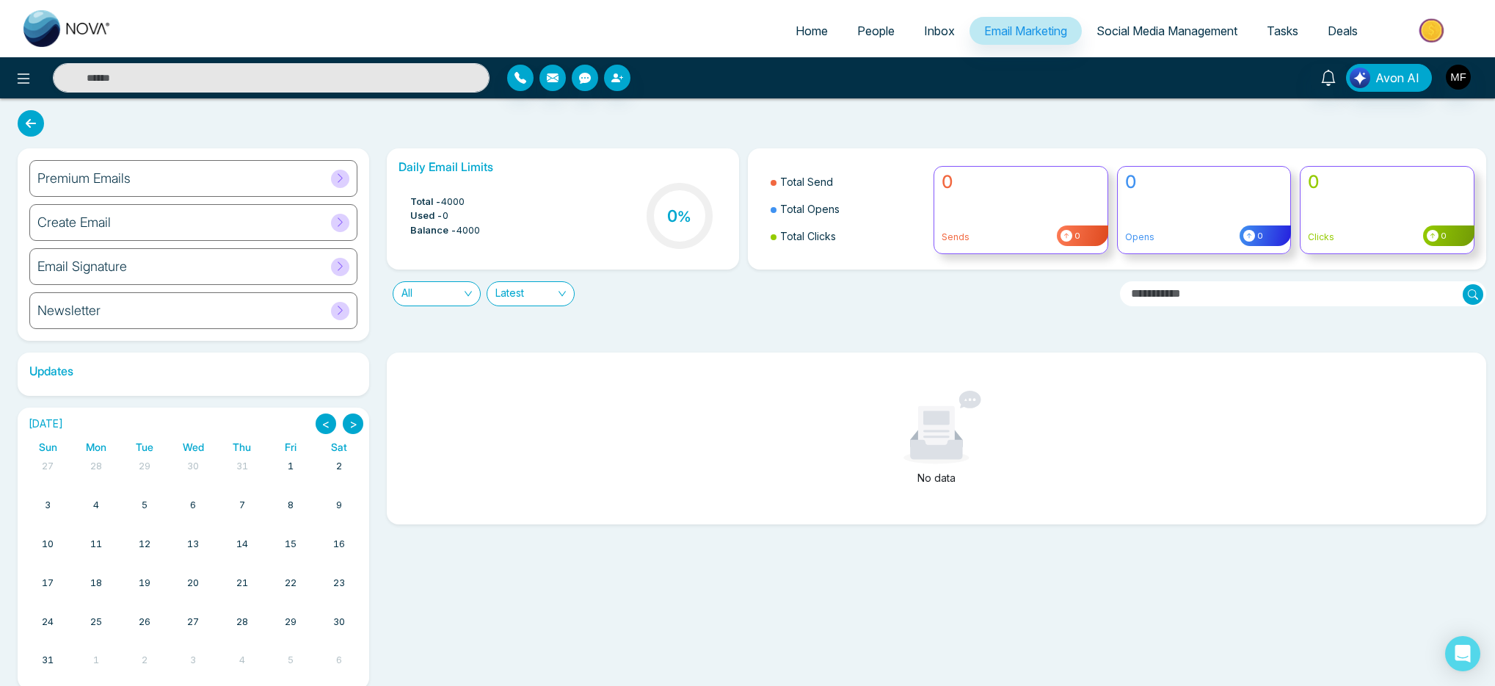
click at [1167, 39] on link "Social Media Management" at bounding box center [1167, 31] width 170 height 28
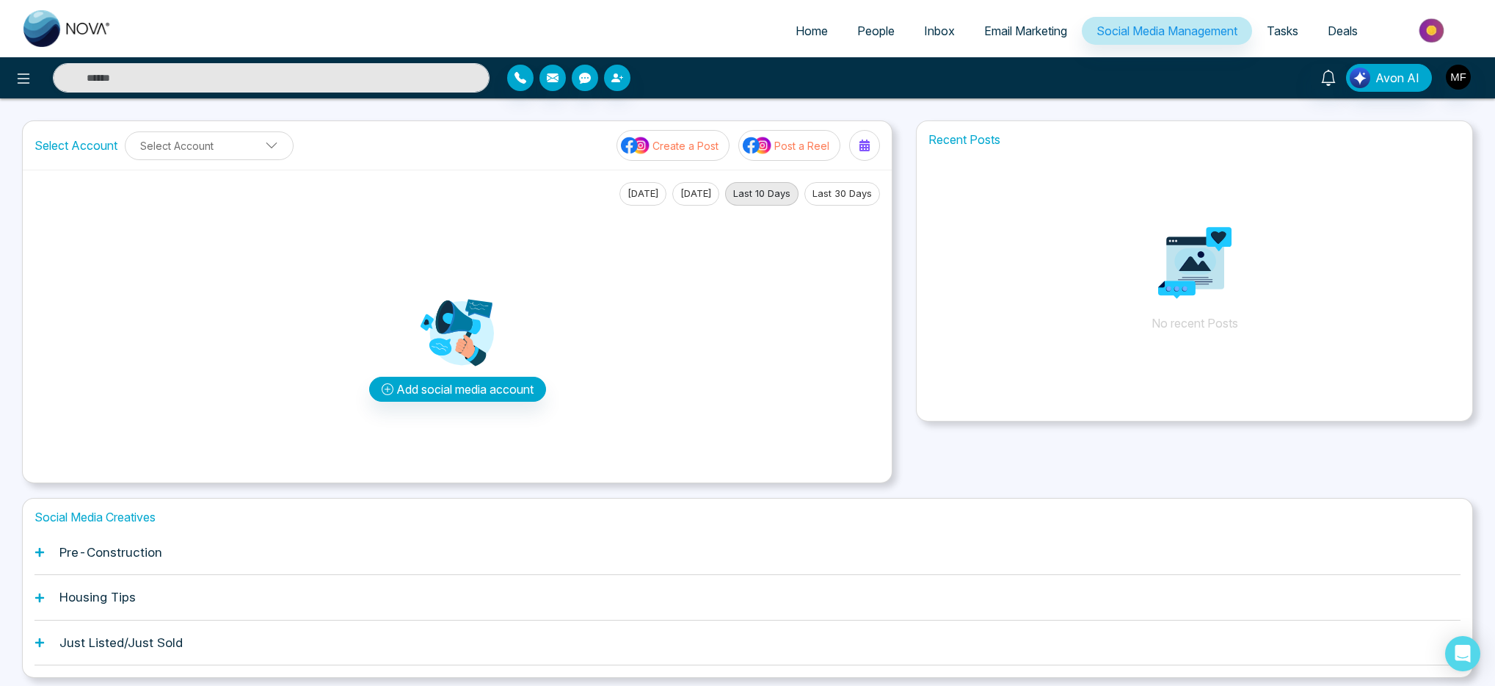
click at [930, 29] on span "Inbox" at bounding box center [939, 30] width 31 height 15
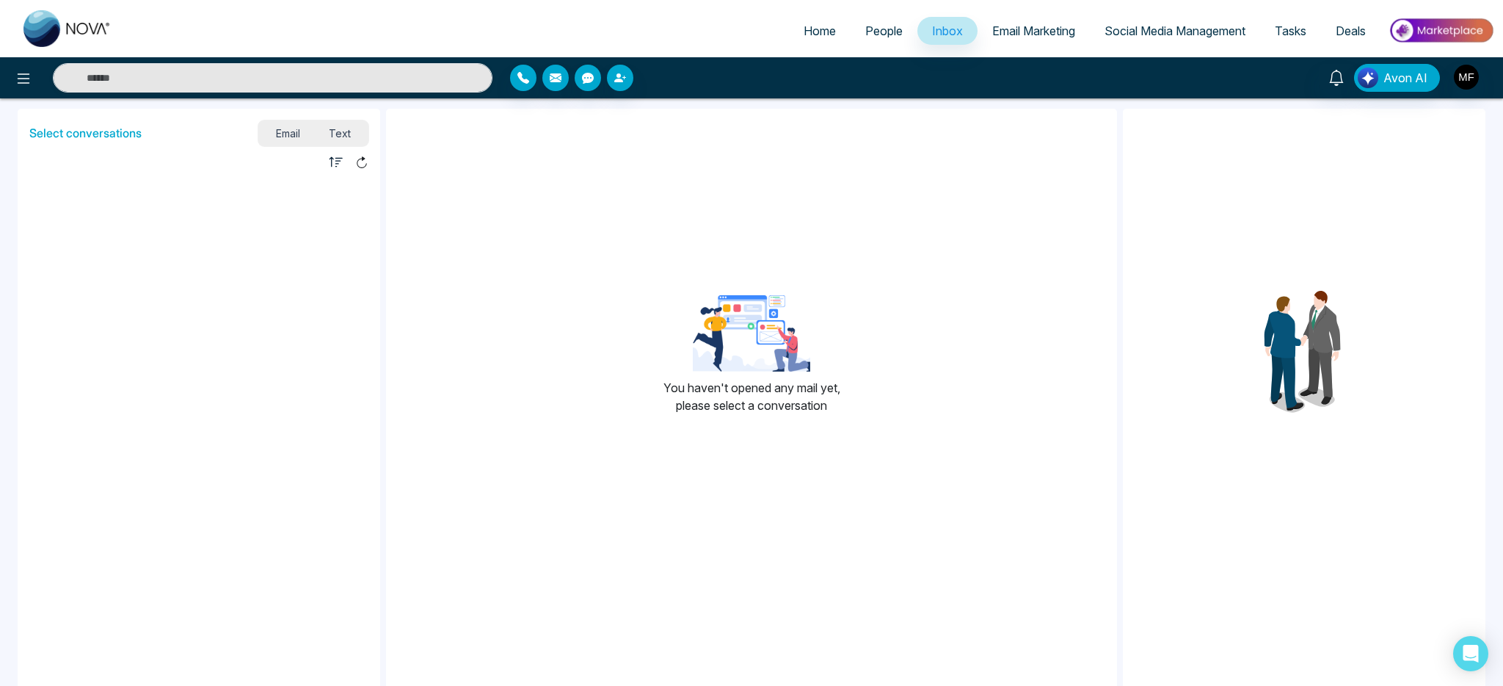
click at [891, 32] on span "People" at bounding box center [883, 30] width 37 height 15
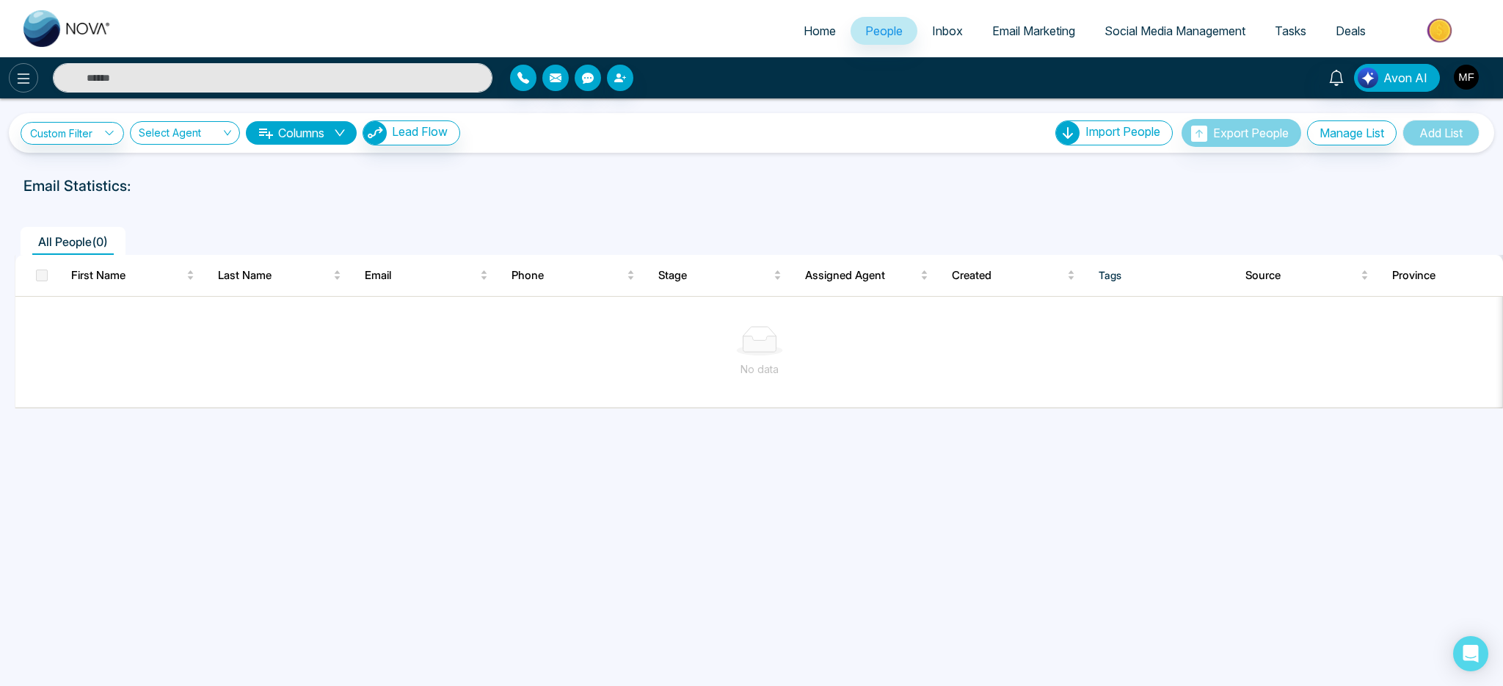
click at [28, 76] on icon at bounding box center [24, 79] width 18 height 18
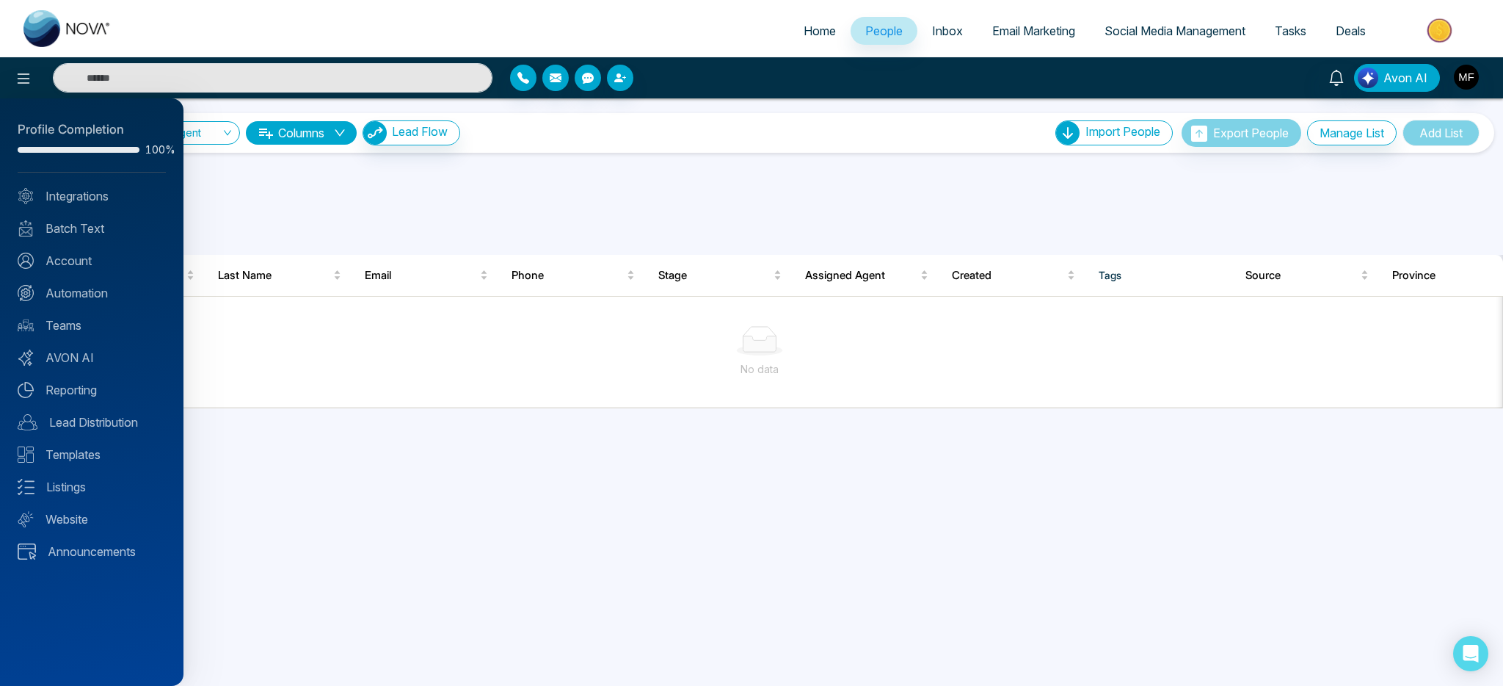
click at [477, 199] on div at bounding box center [751, 343] width 1503 height 686
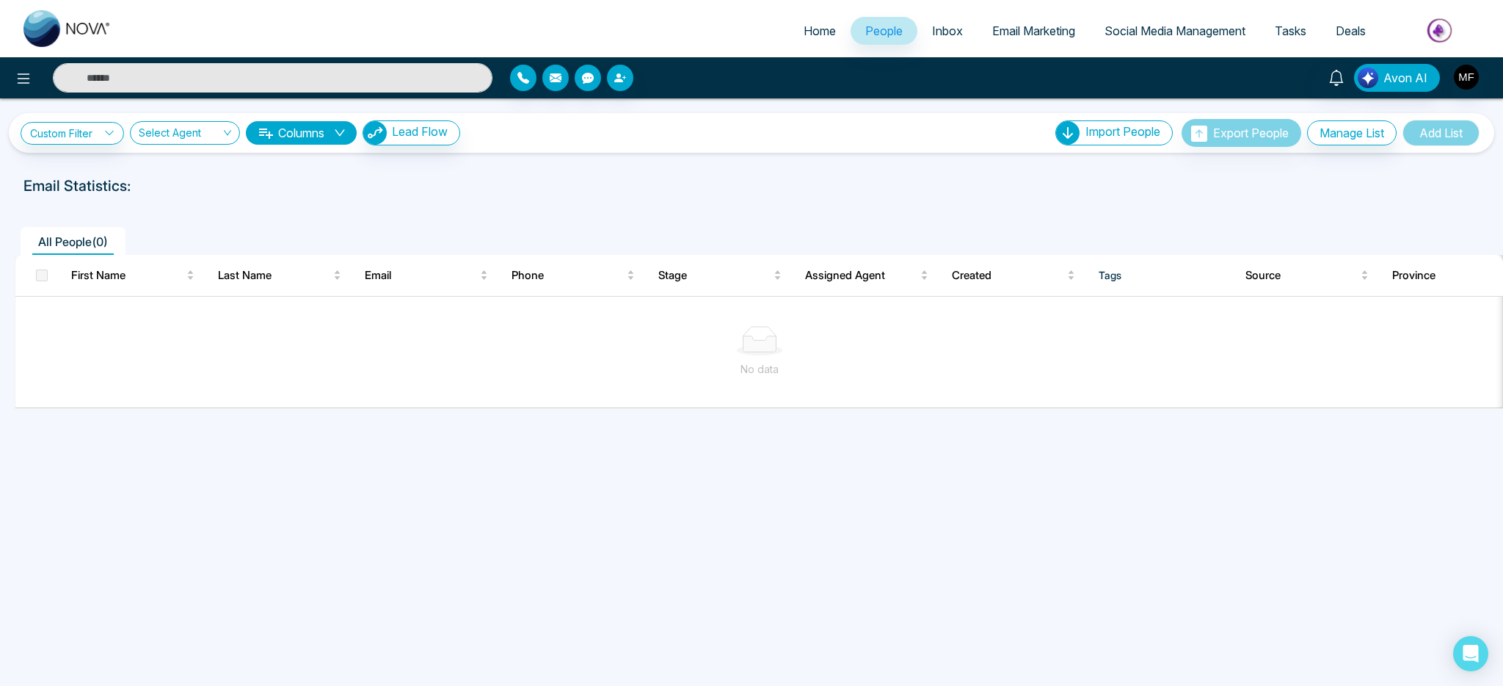
click at [938, 37] on span "Inbox" at bounding box center [947, 30] width 31 height 15
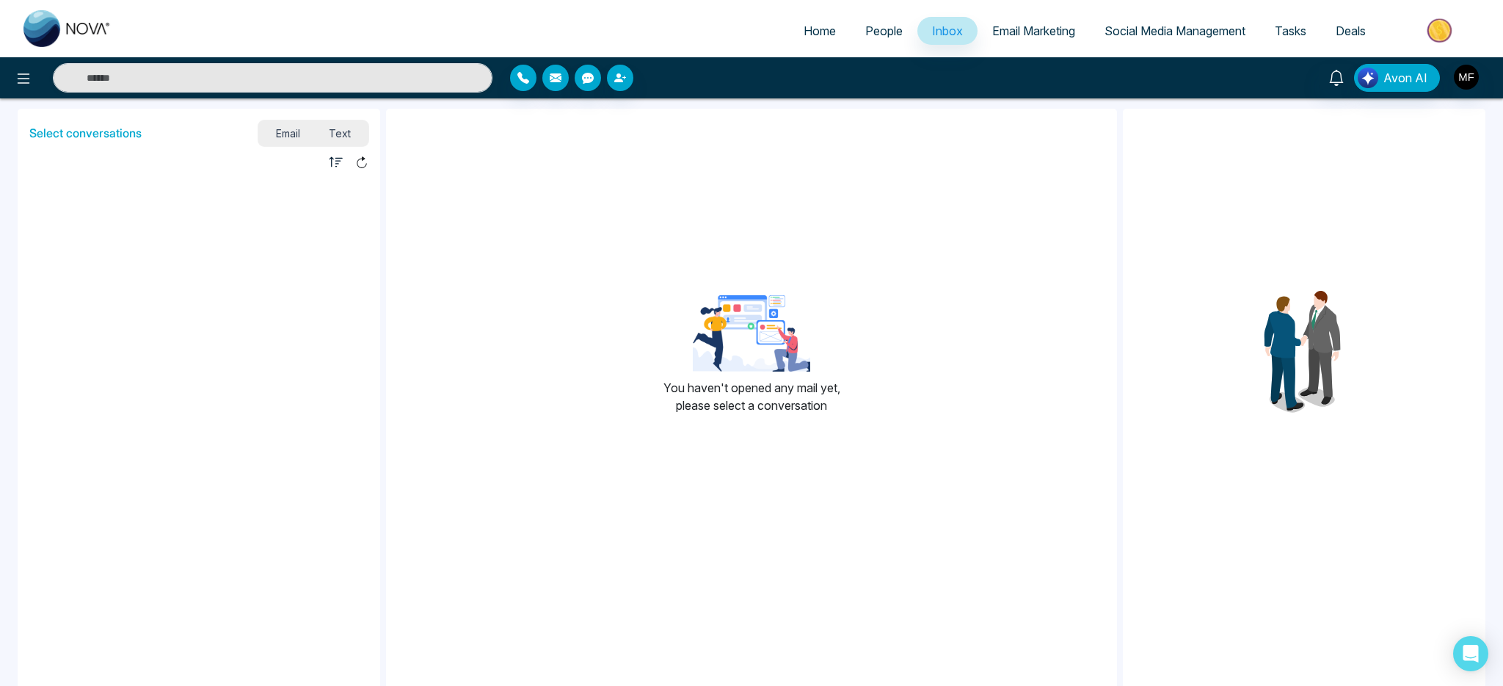
click at [873, 37] on link "People" at bounding box center [884, 31] width 67 height 28
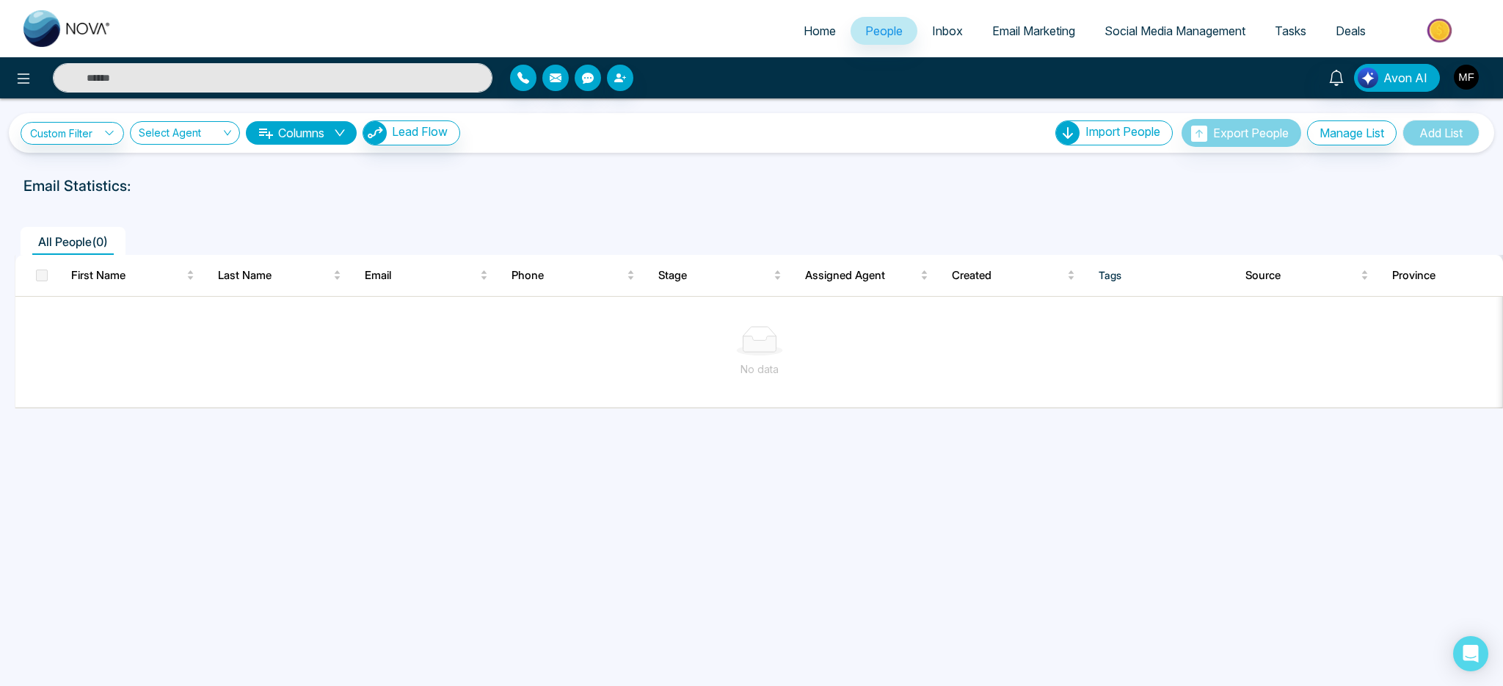
click at [903, 203] on div "All People ( 0 ) First Name Last Name Email Phone Stage Assigned Agent Created …" at bounding box center [752, 338] width 1486 height 270
click at [24, 84] on icon at bounding box center [24, 79] width 18 height 18
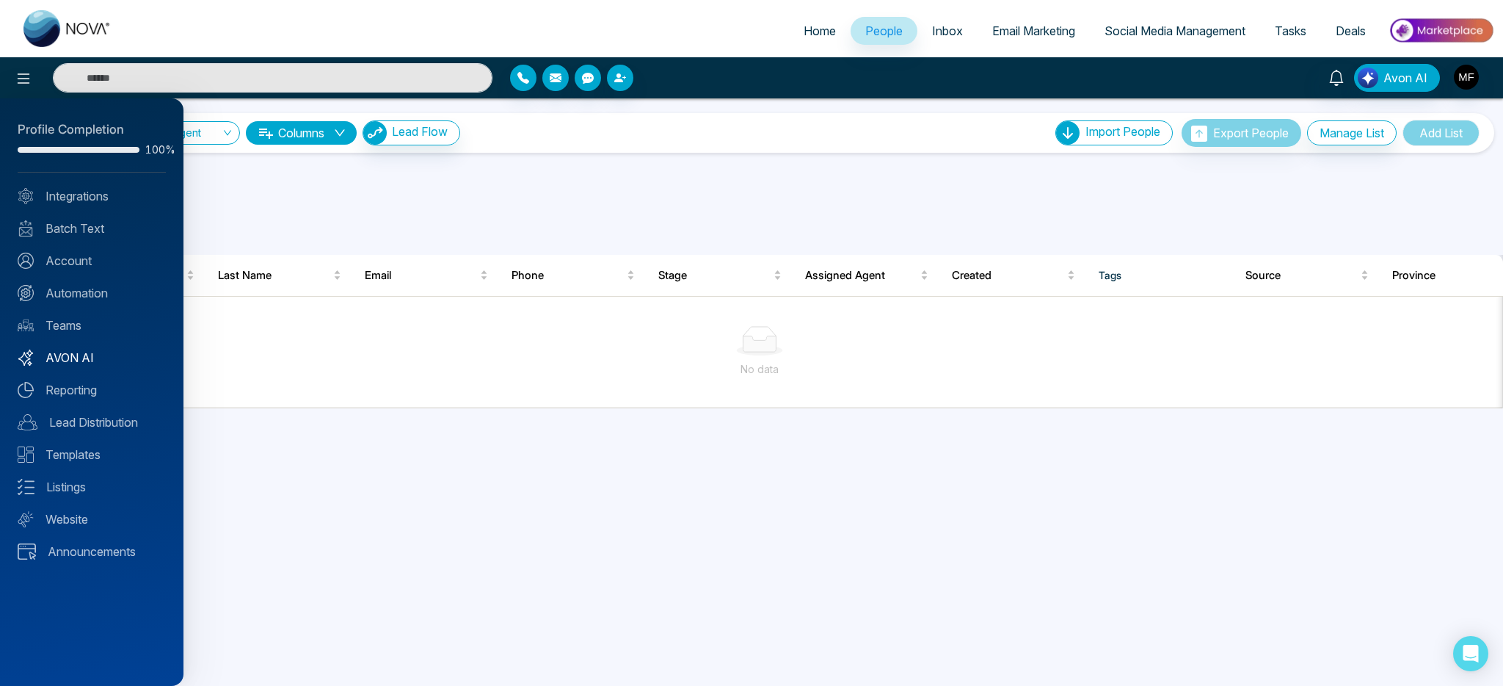
click at [87, 363] on link "AVON AI" at bounding box center [92, 358] width 148 height 18
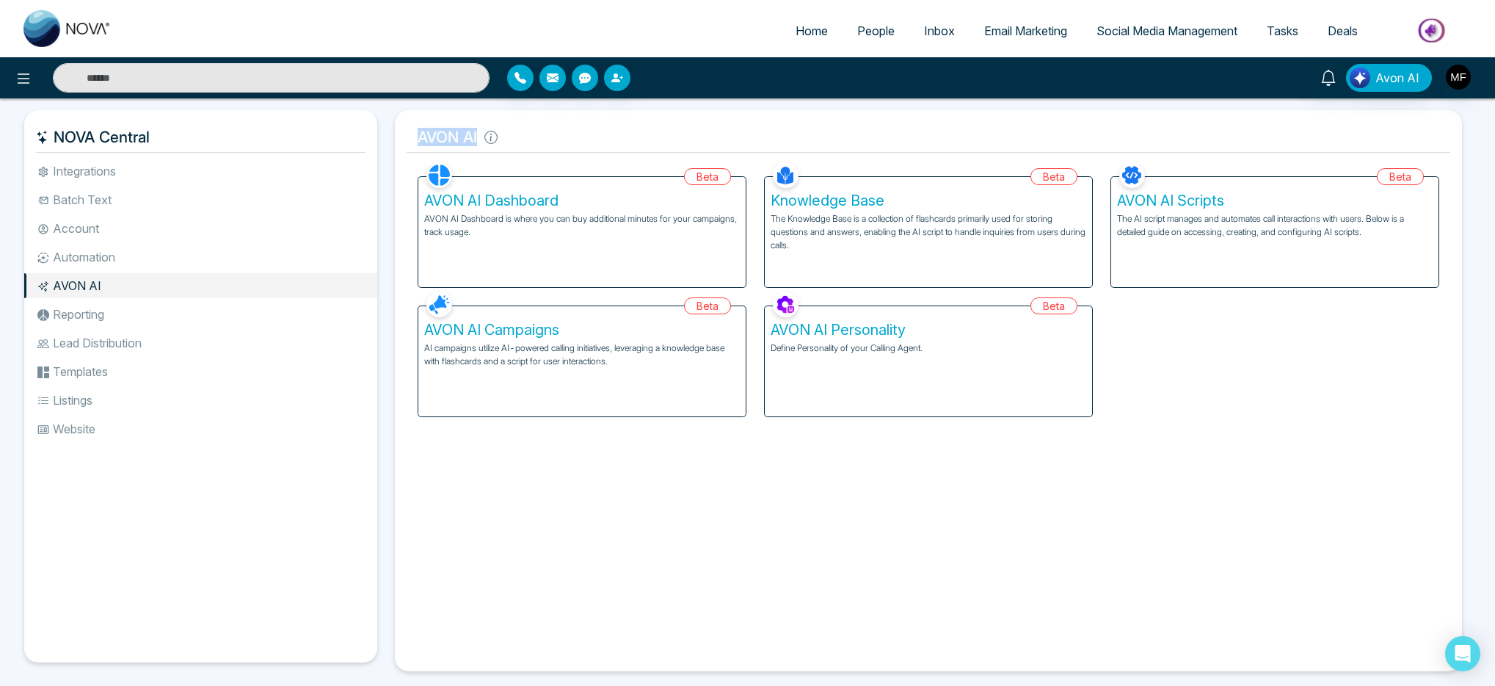
drag, startPoint x: 421, startPoint y: 139, endPoint x: 517, endPoint y: 134, distance: 95.5
click at [511, 134] on h5 "AVON AI" at bounding box center [929, 137] width 1044 height 31
click at [23, 82] on icon at bounding box center [24, 78] width 12 height 10
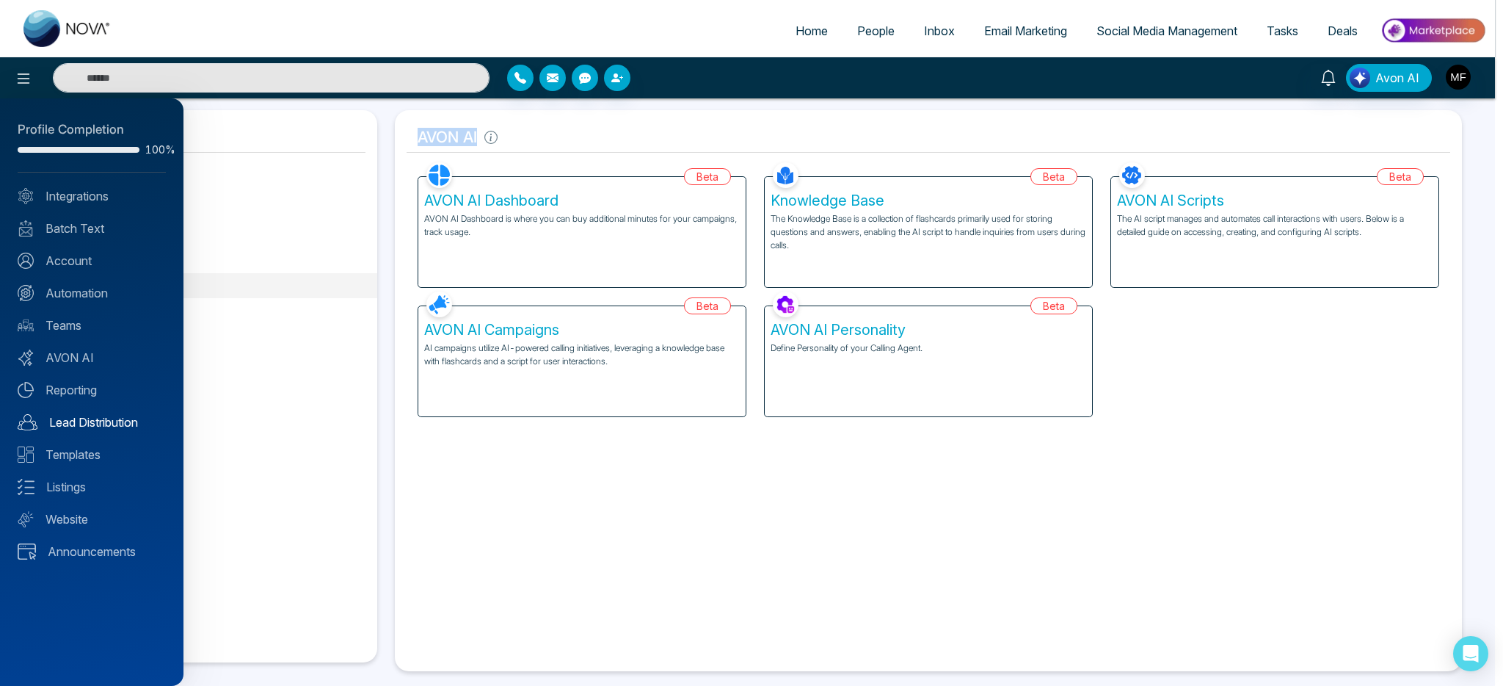
click at [103, 425] on link "Lead Distribution" at bounding box center [92, 422] width 148 height 18
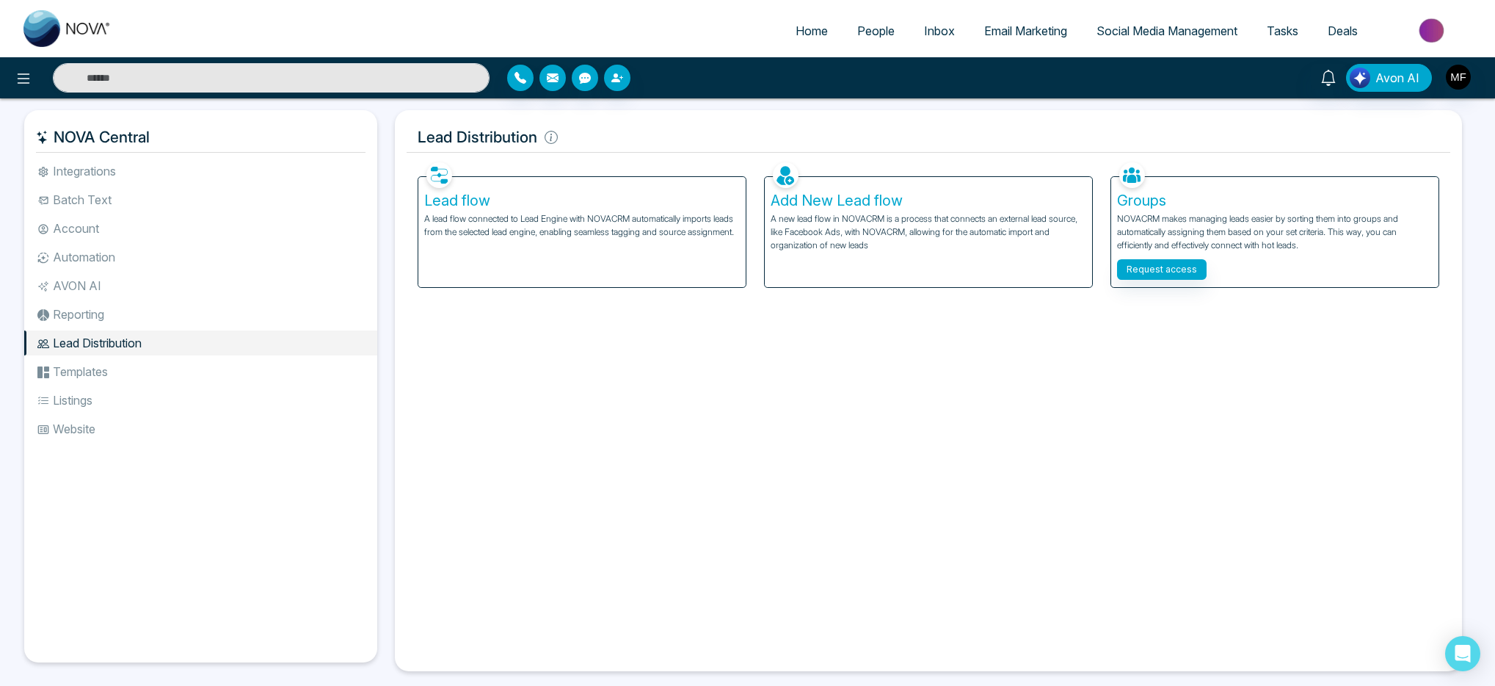
click at [91, 286] on li "AVON AI" at bounding box center [200, 285] width 353 height 25
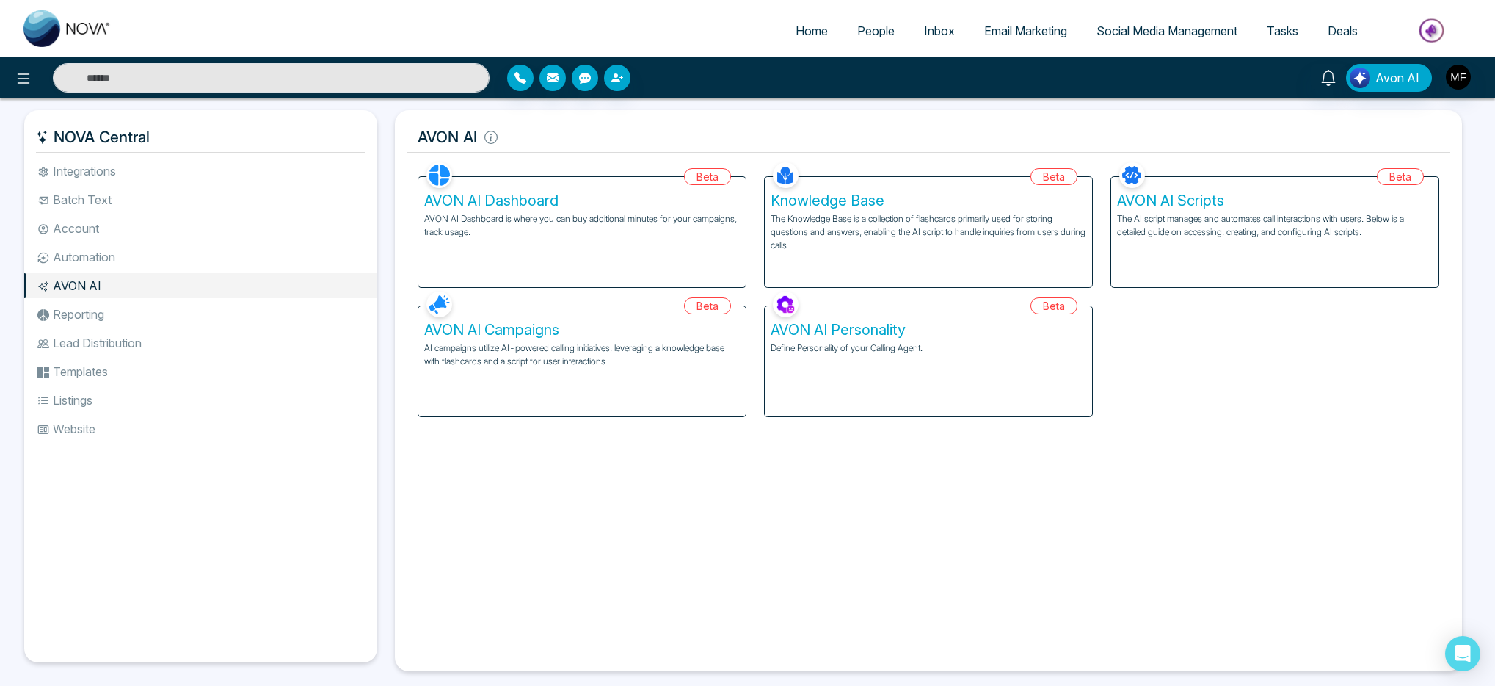
click at [499, 196] on h5 "AVON AI Dashboard" at bounding box center [582, 201] width 316 height 18
